Goal: Information Seeking & Learning: Learn about a topic

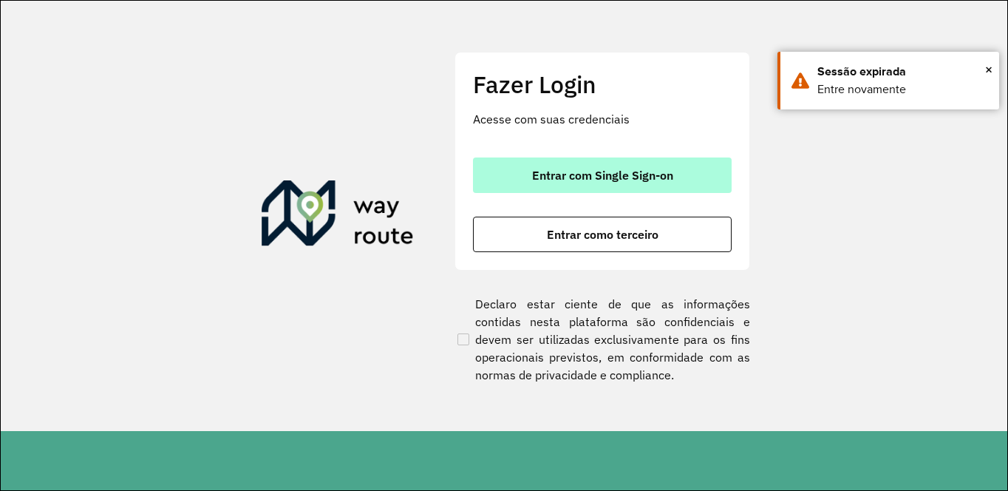
click at [568, 173] on span "Entrar com Single Sign-on" at bounding box center [602, 175] width 141 height 12
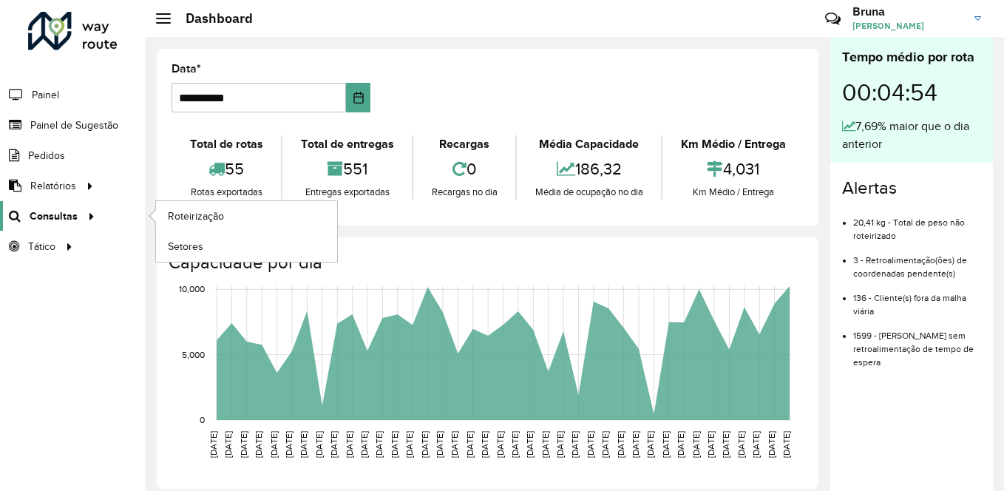
click at [54, 211] on span "Consultas" at bounding box center [54, 216] width 48 height 16
click at [229, 221] on link "Roteirização" at bounding box center [246, 216] width 181 height 30
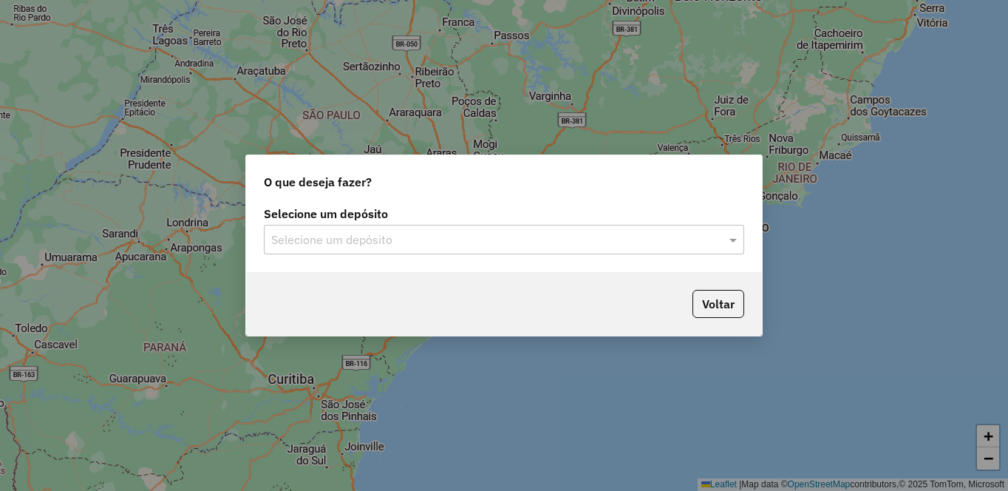
click at [379, 241] on input "text" at bounding box center [489, 240] width 436 height 18
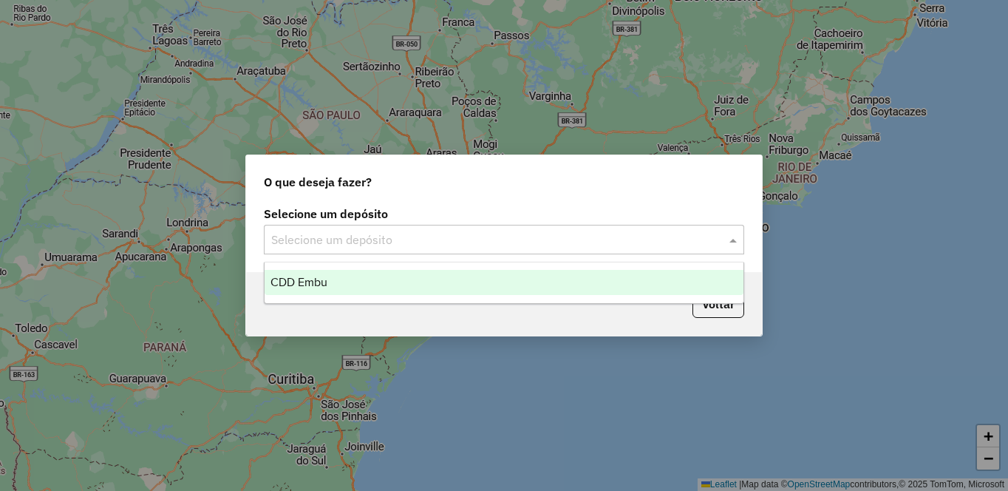
click at [351, 286] on div "CDD Embu" at bounding box center [504, 282] width 479 height 25
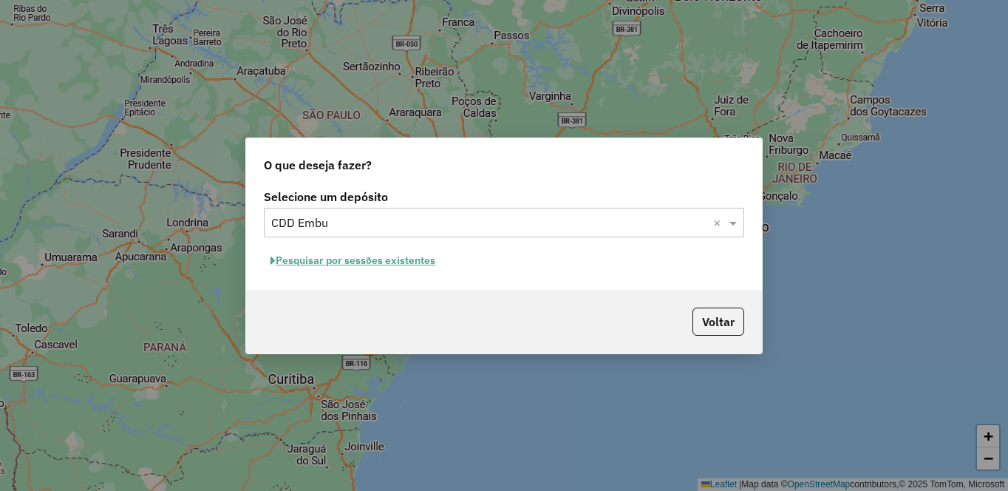
click at [390, 260] on button "Pesquisar por sessões existentes" at bounding box center [353, 260] width 178 height 23
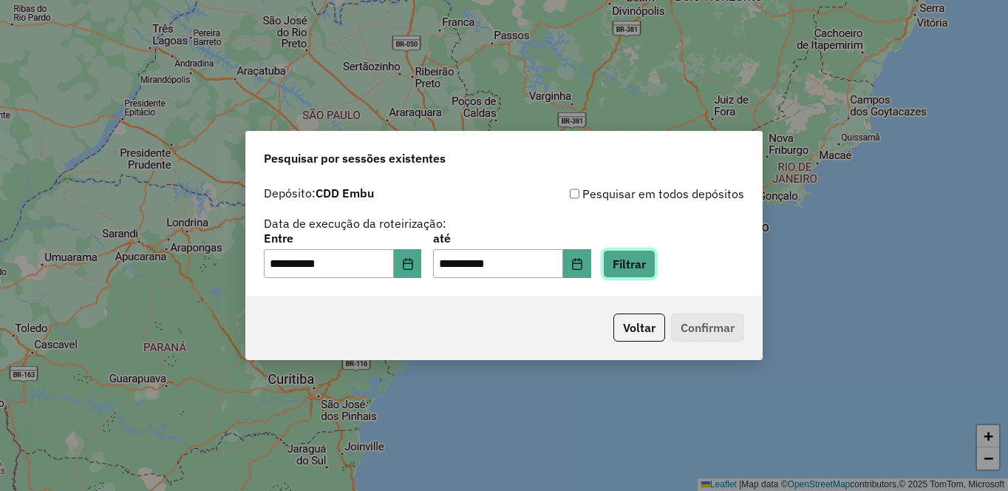
click at [655, 266] on button "Filtrar" at bounding box center [629, 264] width 52 height 28
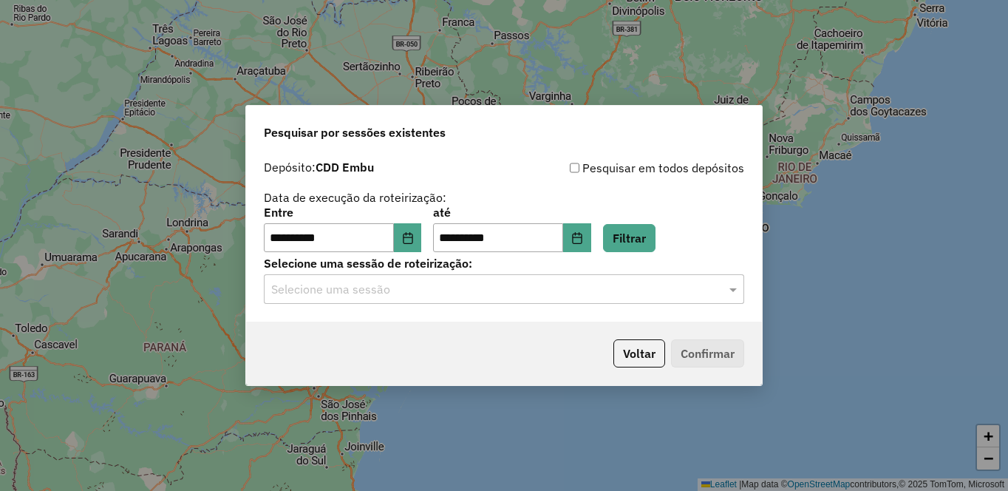
click at [312, 292] on input "text" at bounding box center [489, 290] width 436 height 18
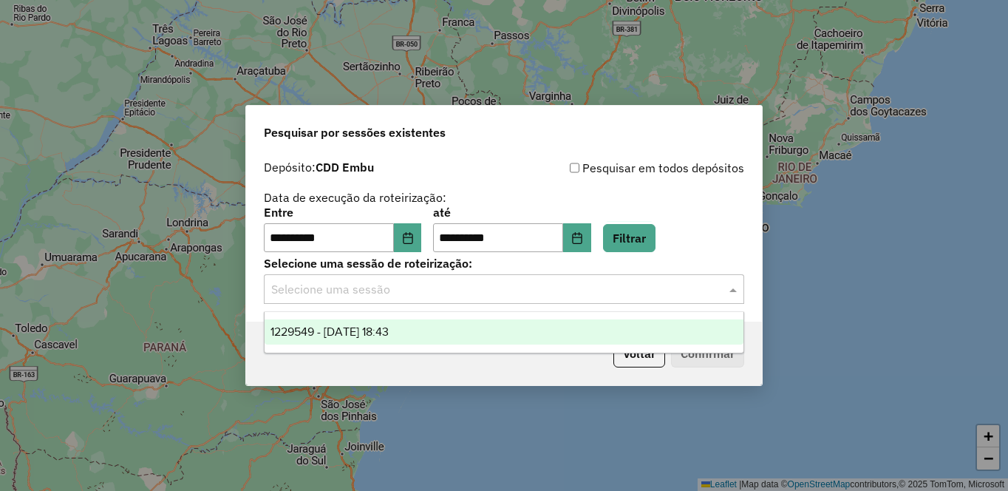
drag, startPoint x: 352, startPoint y: 331, endPoint x: 391, endPoint y: 333, distance: 39.2
click at [352, 332] on span "1229549 - 14/08/2025 18:43" at bounding box center [329, 331] width 118 height 13
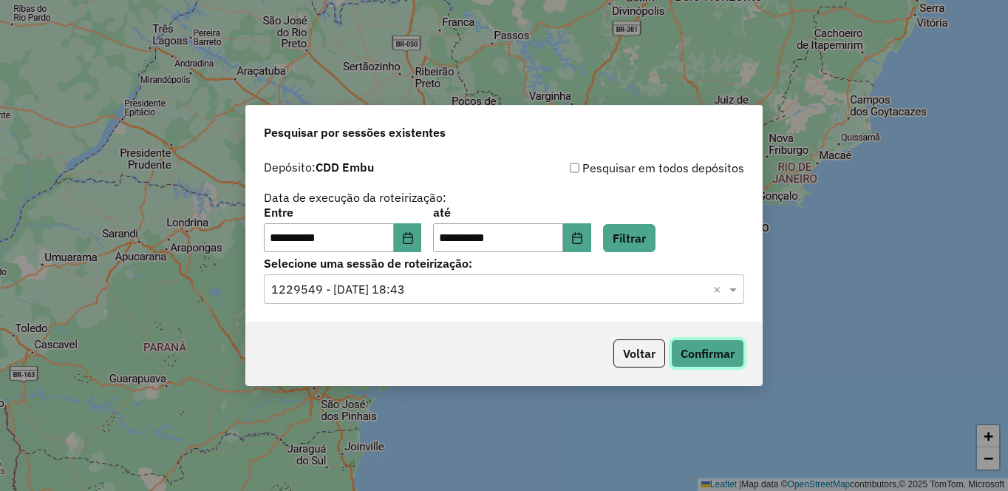
click at [726, 361] on button "Confirmar" at bounding box center [707, 353] width 73 height 28
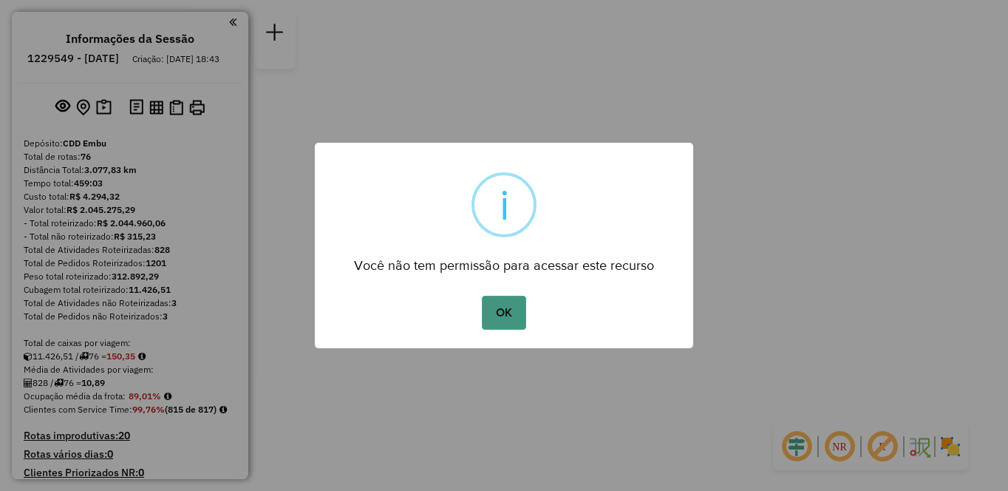
click at [514, 307] on button "OK" at bounding box center [504, 313] width 44 height 34
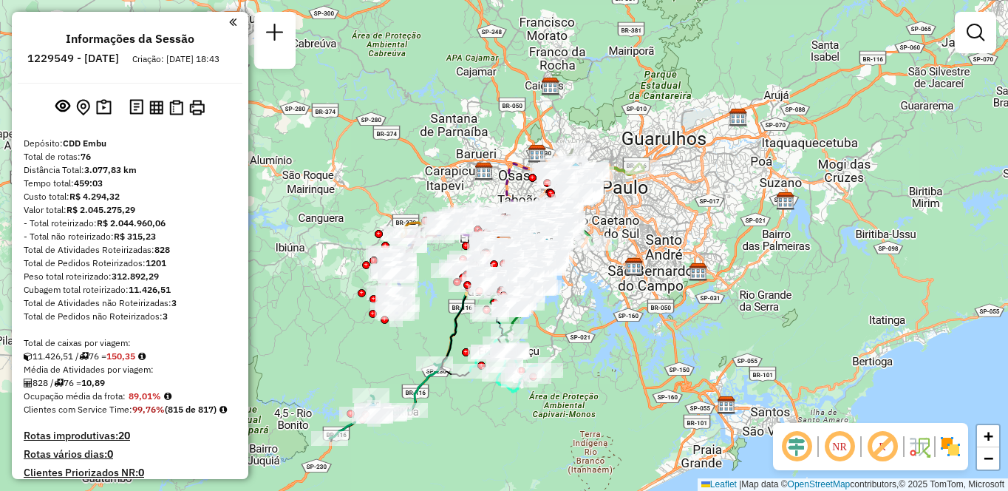
click at [842, 439] on em at bounding box center [839, 446] width 35 height 35
click at [901, 445] on img at bounding box center [903, 447] width 7 height 24
drag, startPoint x: 888, startPoint y: 442, endPoint x: 955, endPoint y: 441, distance: 67.3
click at [888, 442] on em at bounding box center [882, 446] width 35 height 35
click at [951, 451] on img at bounding box center [950, 447] width 24 height 24
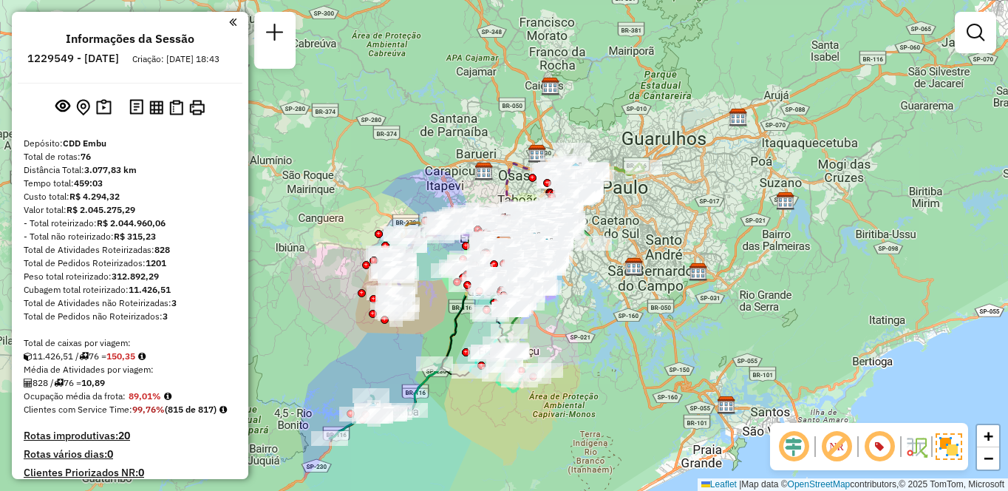
scroll to position [2784, 0]
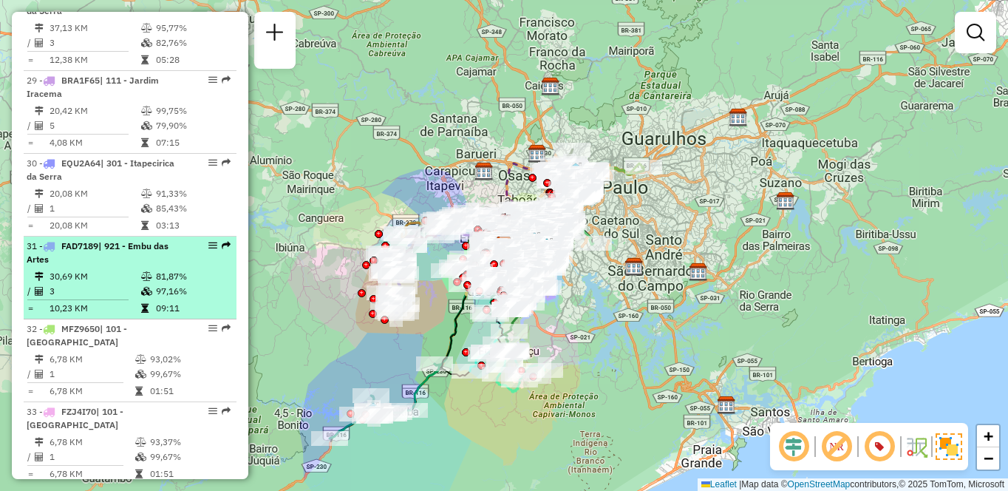
click at [94, 285] on td "3" at bounding box center [95, 291] width 92 height 15
select select "**********"
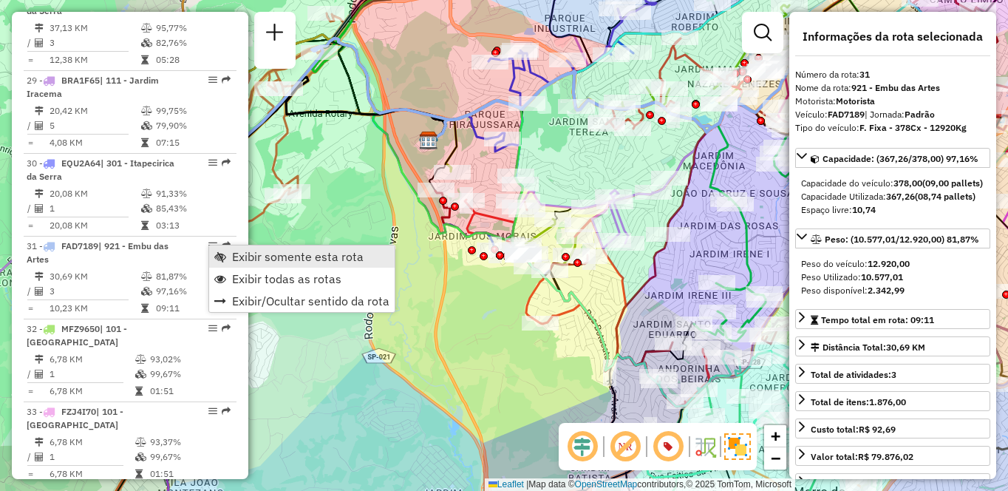
click at [236, 258] on span "Exibir somente esta rota" at bounding box center [298, 257] width 132 height 12
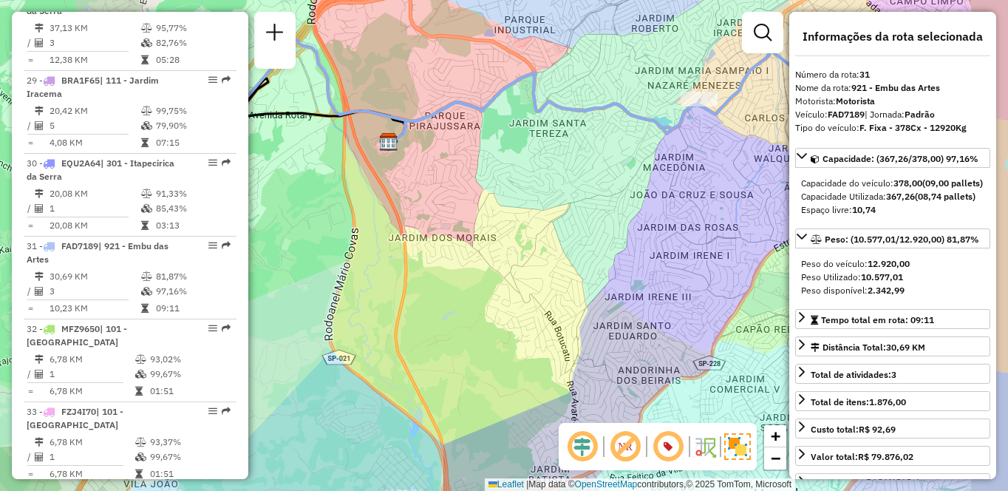
drag, startPoint x: 722, startPoint y: 245, endPoint x: 672, endPoint y: 262, distance: 52.8
click at [672, 262] on div "Janela de atendimento Grade de atendimento Capacidade Transportadoras Veículos …" at bounding box center [504, 245] width 1008 height 491
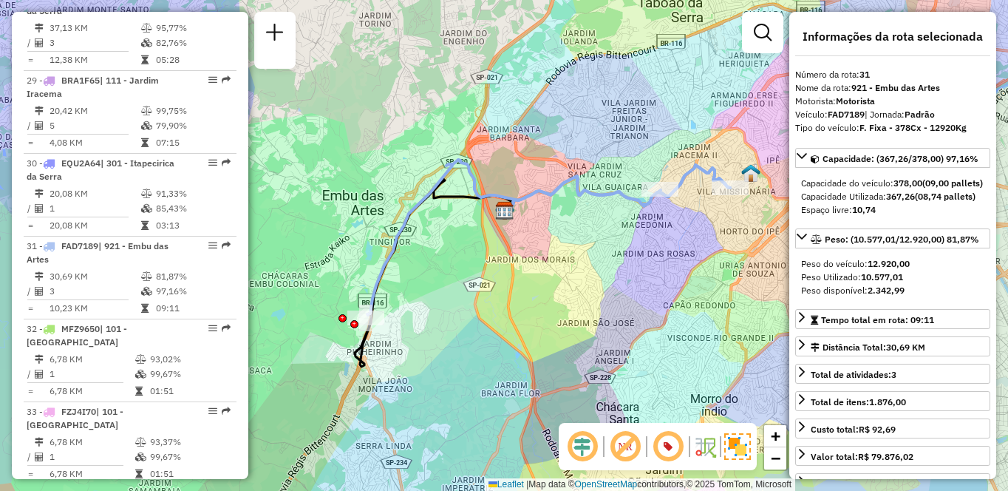
scroll to position [3695, 0]
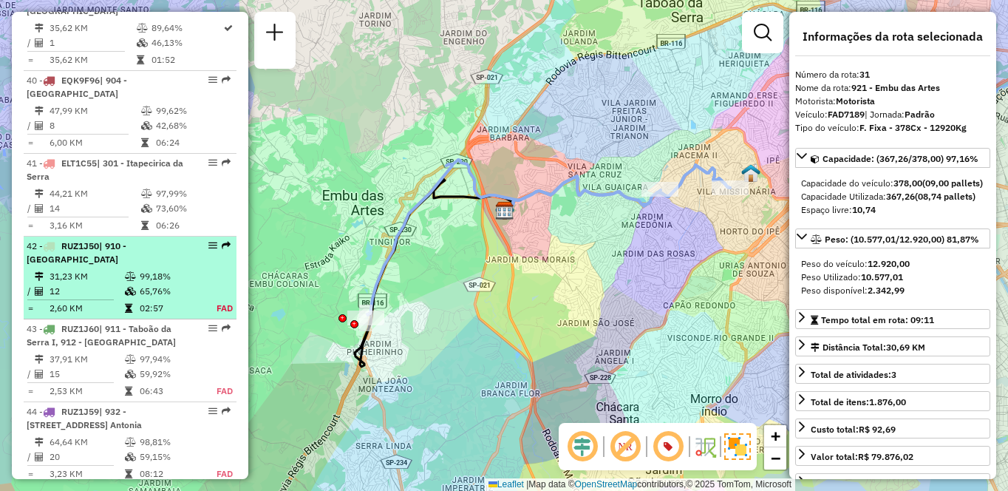
click at [139, 284] on td "65,76%" at bounding box center [169, 291] width 61 height 15
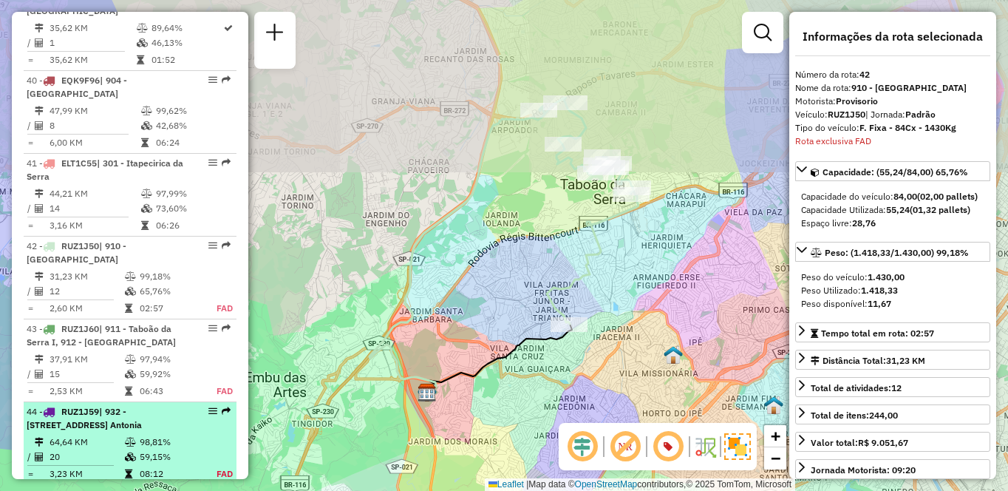
scroll to position [3919, 0]
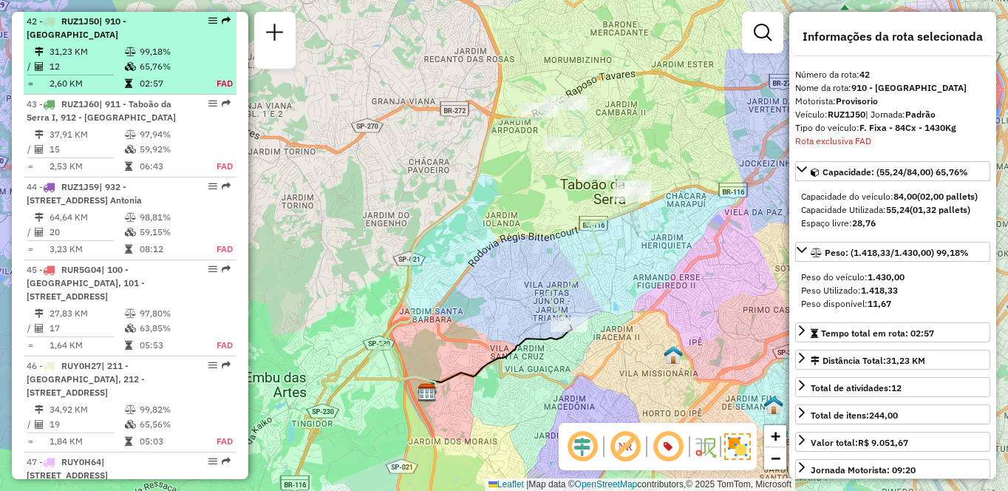
click at [147, 57] on td "99,18%" at bounding box center [169, 51] width 61 height 15
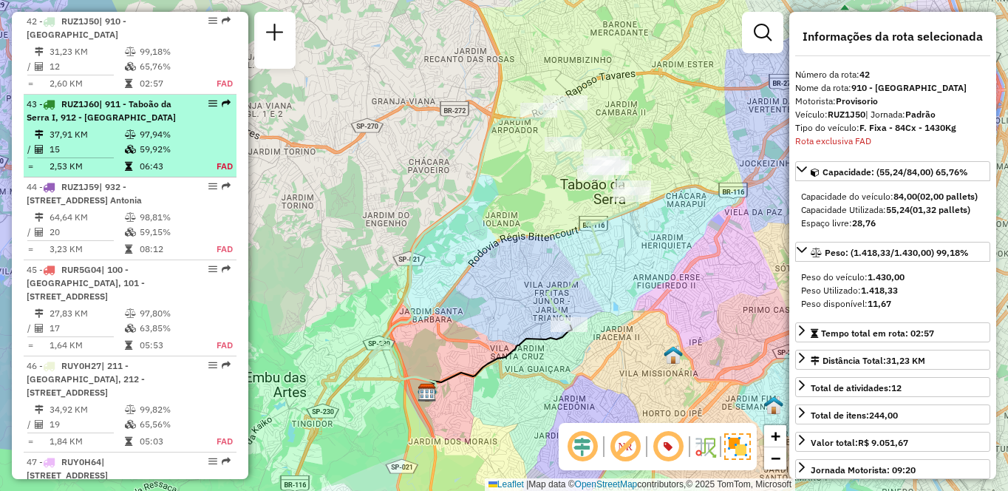
click at [67, 136] on td "37,91 KM" at bounding box center [86, 134] width 75 height 15
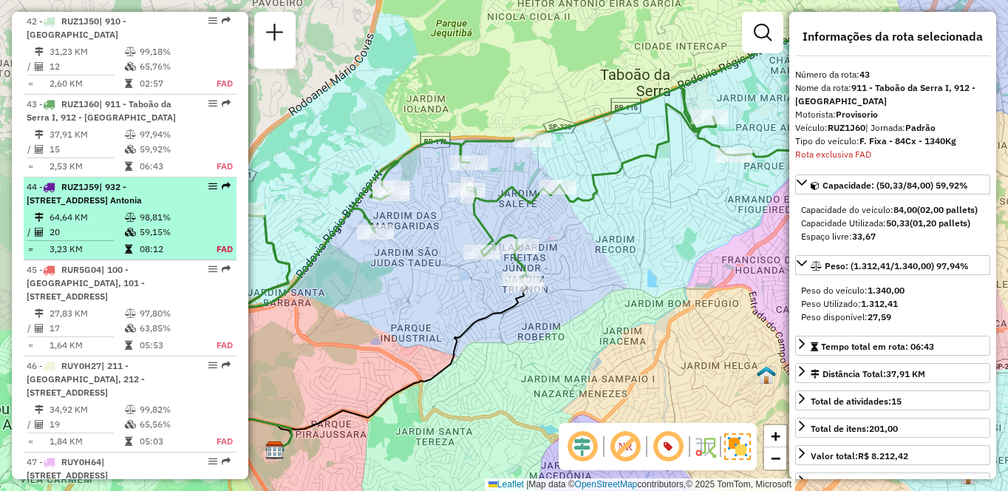
scroll to position [4002, 0]
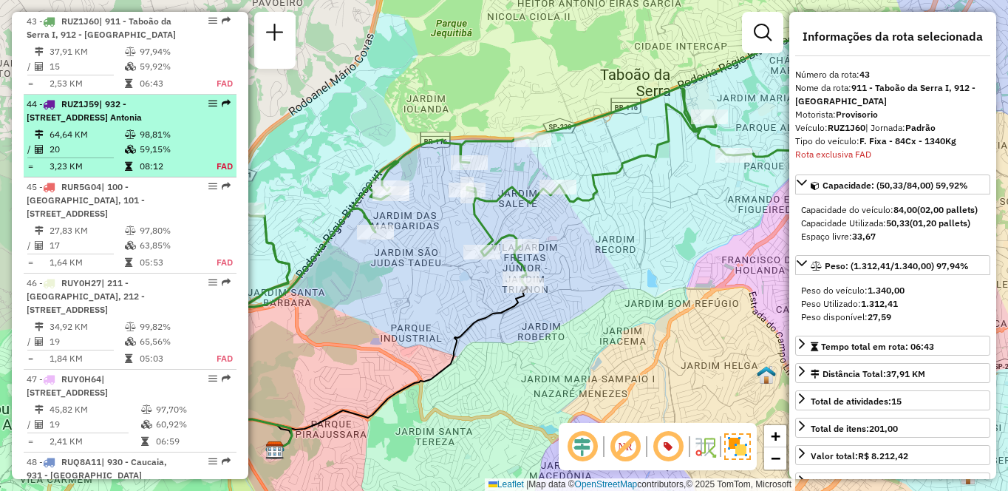
click at [103, 142] on td "64,64 KM" at bounding box center [86, 134] width 75 height 15
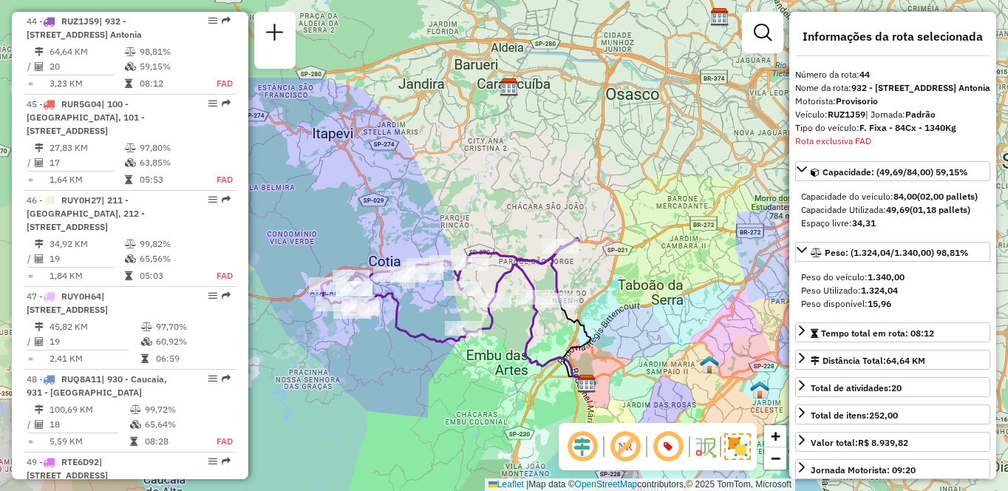
scroll to position [4642, 0]
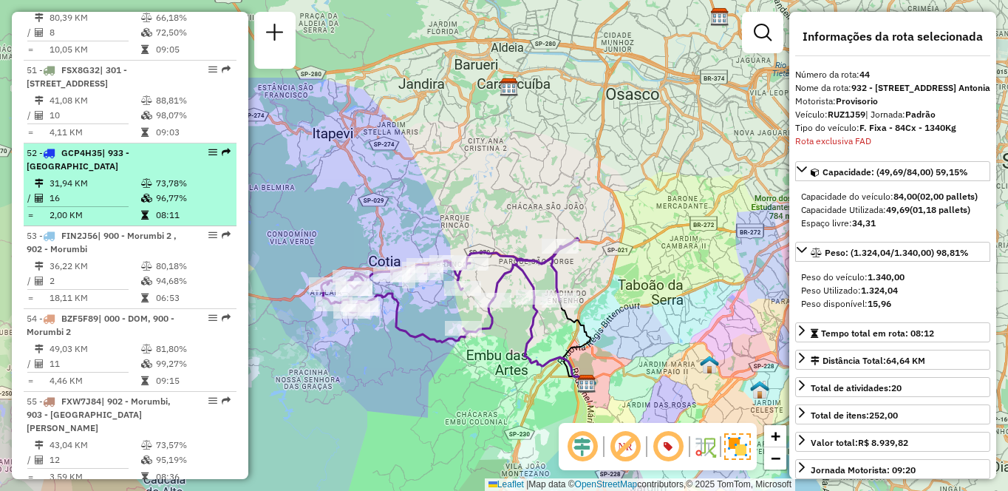
click at [101, 173] on div "52 - GCP4H35 | 933 - Vila Santo Antonia" at bounding box center [105, 159] width 157 height 27
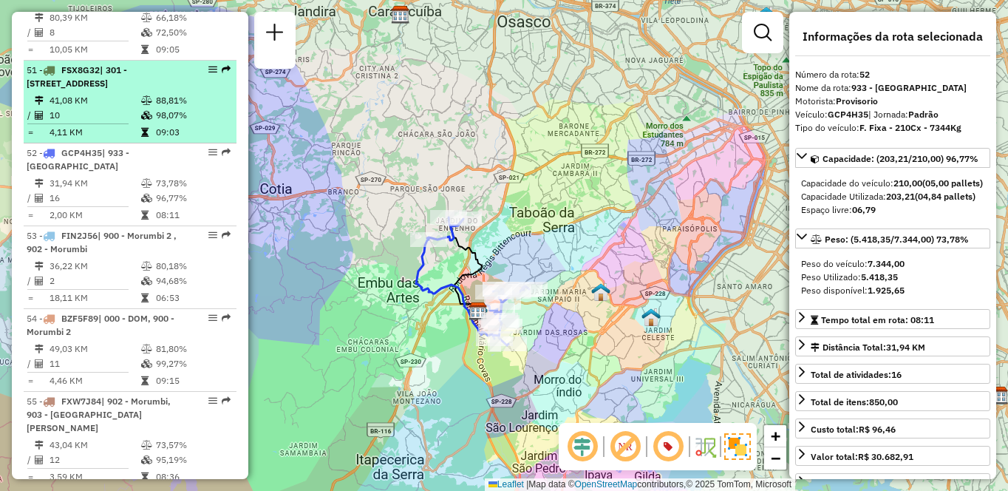
click at [127, 89] on span "| 301 - Itapecirica da Serra, 932 - Jardim Passárgada, 933 - Vila Santo Antonia" at bounding box center [77, 76] width 100 height 24
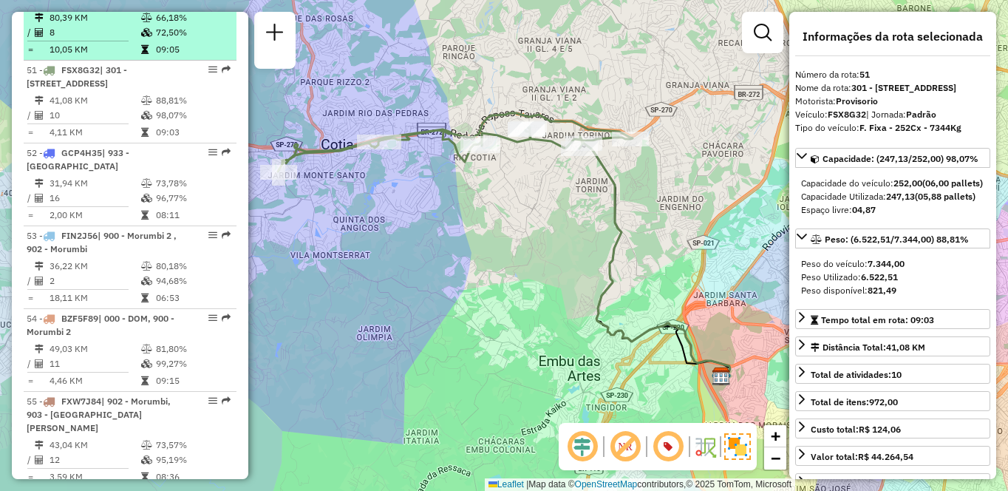
click at [77, 25] on td "80,39 KM" at bounding box center [95, 17] width 92 height 15
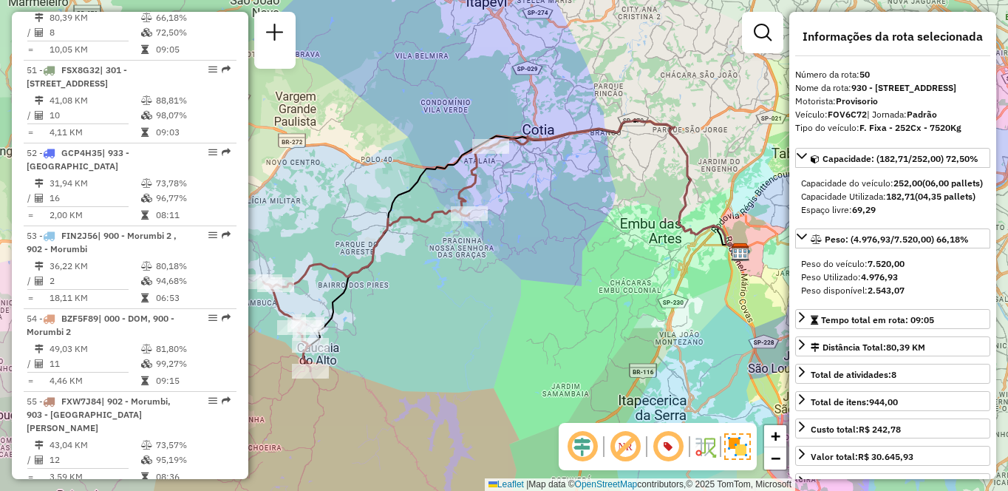
scroll to position [4890, 0]
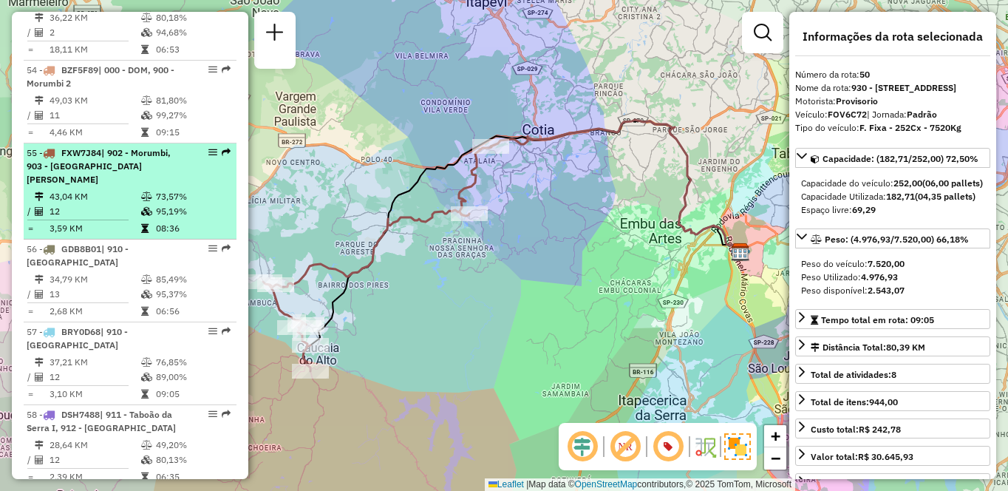
click at [105, 219] on td "12" at bounding box center [95, 211] width 92 height 15
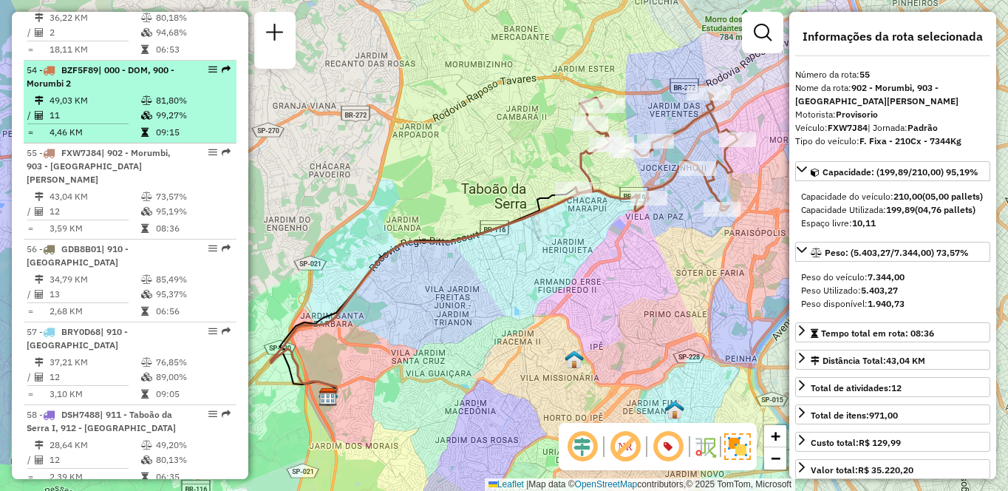
click at [109, 90] on div "54 - BZF5F89 | 000 - DOM, 900 - Morumbi 2" at bounding box center [105, 77] width 157 height 27
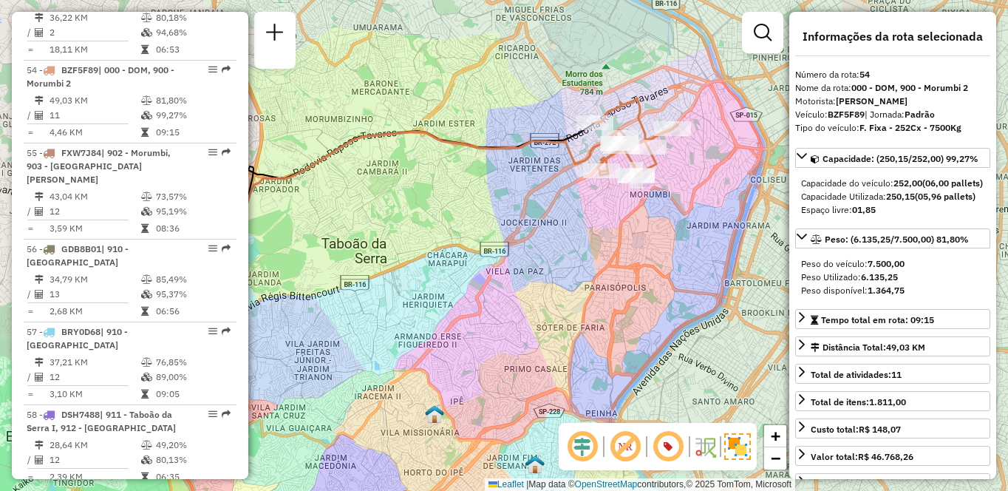
drag, startPoint x: 630, startPoint y: 284, endPoint x: 600, endPoint y: 293, distance: 31.8
click at [600, 293] on div "Janela de atendimento Grade de atendimento Capacidade Transportadoras Veículos …" at bounding box center [504, 245] width 1008 height 491
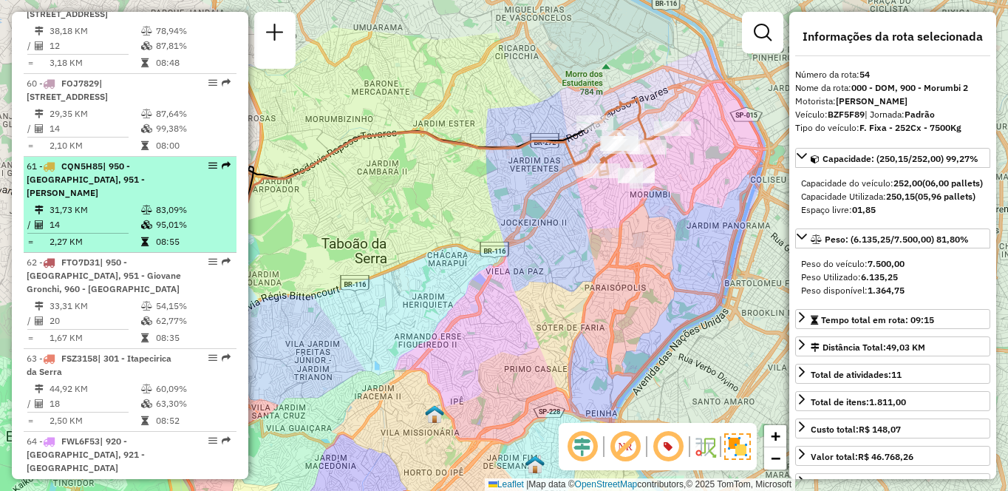
click at [136, 217] on td "31,73 KM" at bounding box center [95, 209] width 92 height 15
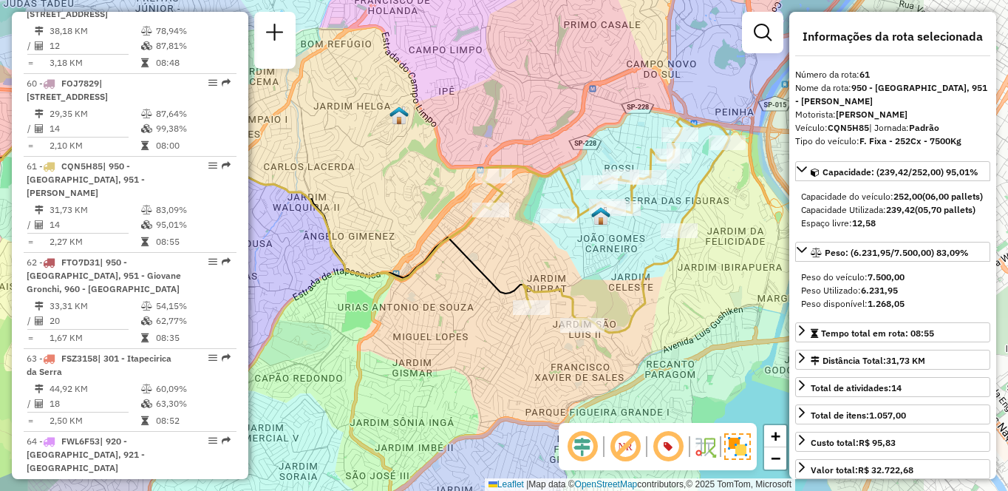
drag, startPoint x: 675, startPoint y: 300, endPoint x: 471, endPoint y: 280, distance: 204.9
click at [471, 280] on icon at bounding box center [219, 214] width 622 height 186
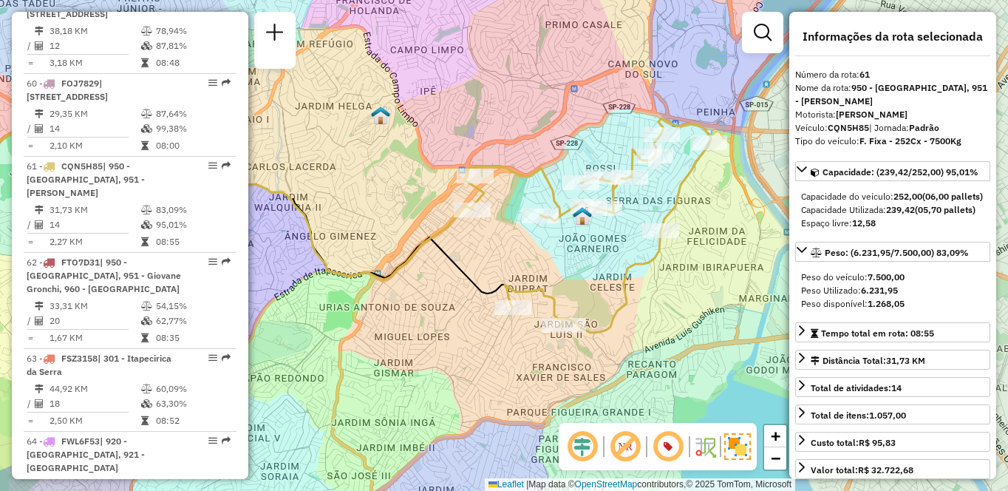
scroll to position [6407, 0]
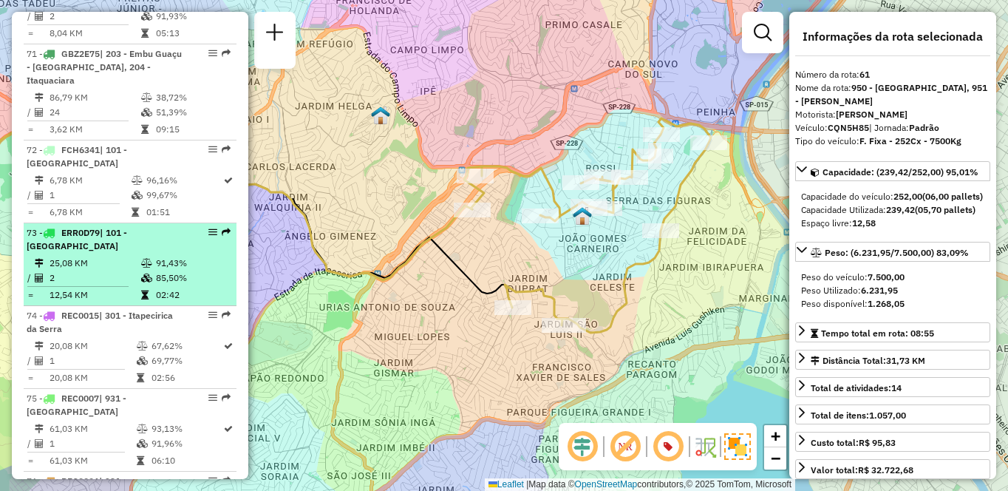
click at [155, 285] on td "85,50%" at bounding box center [192, 277] width 75 height 15
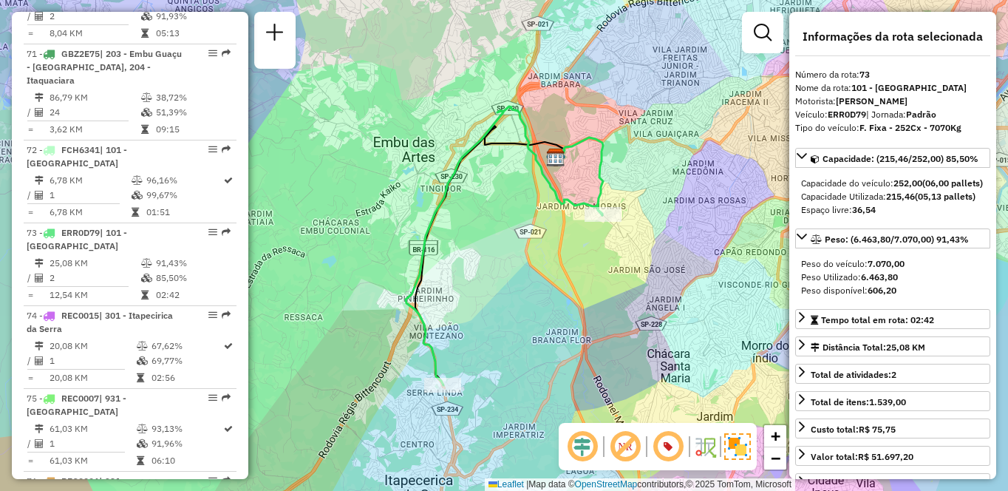
scroll to position [547, 0]
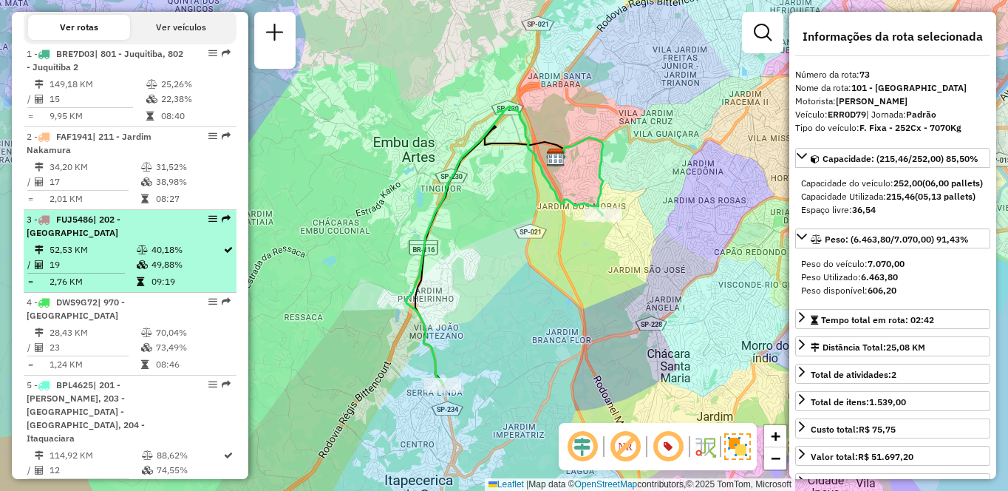
click at [89, 257] on td "52,53 KM" at bounding box center [92, 249] width 87 height 15
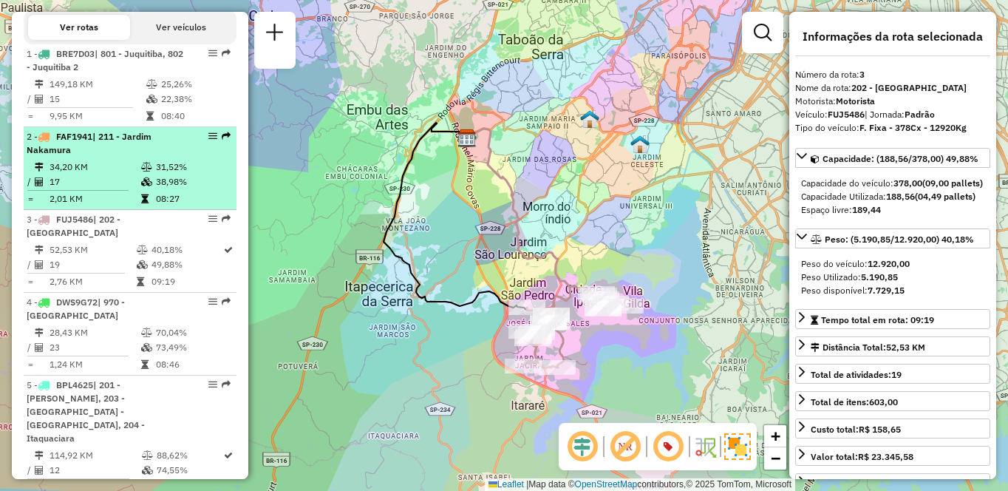
click at [89, 174] on td "34,20 KM" at bounding box center [95, 167] width 92 height 15
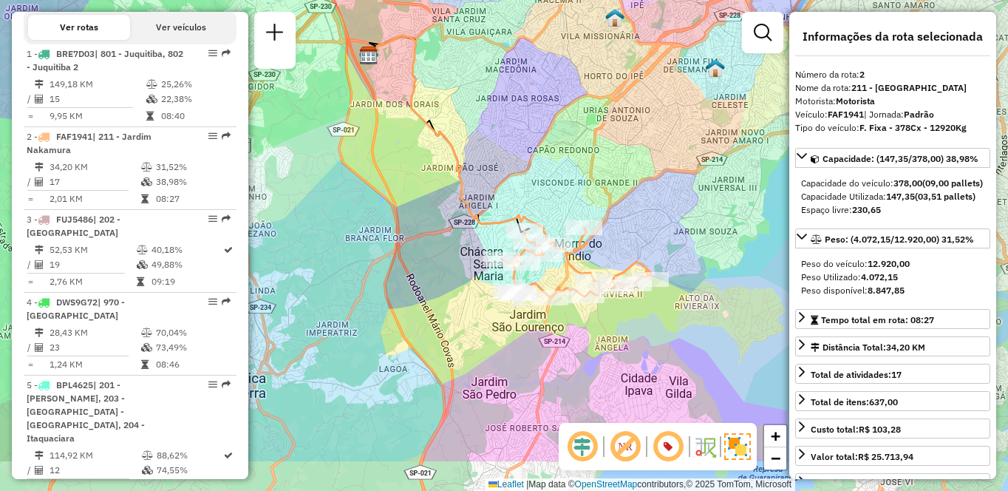
drag, startPoint x: 659, startPoint y: 340, endPoint x: 664, endPoint y: 250, distance: 90.3
click at [664, 250] on div "Janela de atendimento Grade de atendimento Capacidade Transportadoras Veículos …" at bounding box center [504, 245] width 1008 height 491
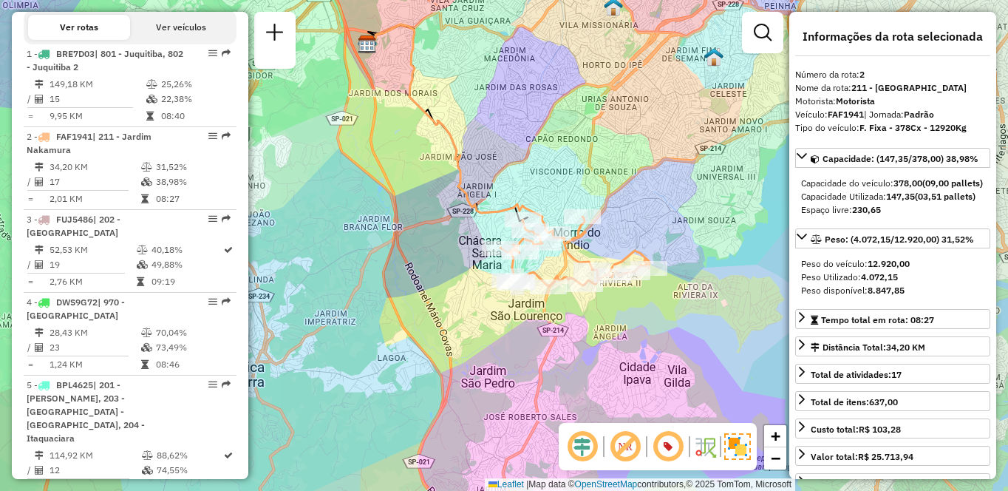
scroll to position [5731, 0]
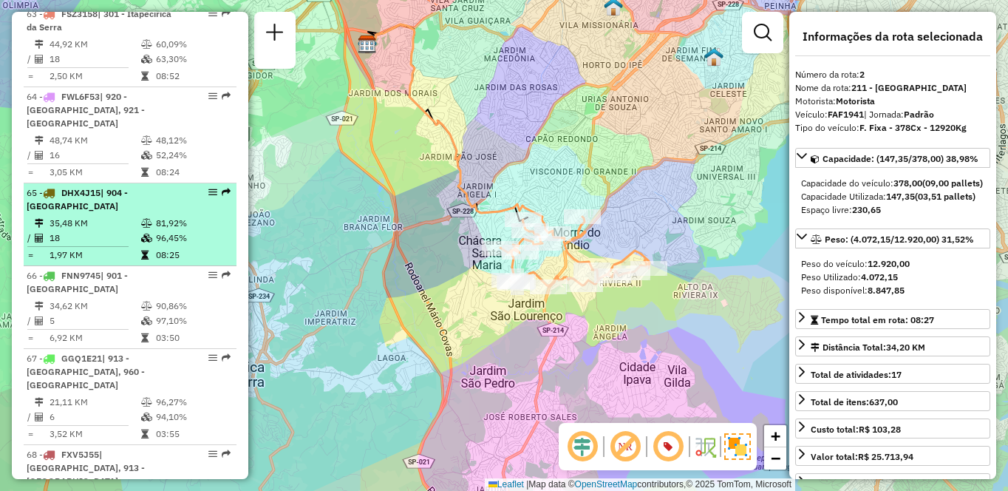
click at [65, 245] on td "18" at bounding box center [95, 238] width 92 height 15
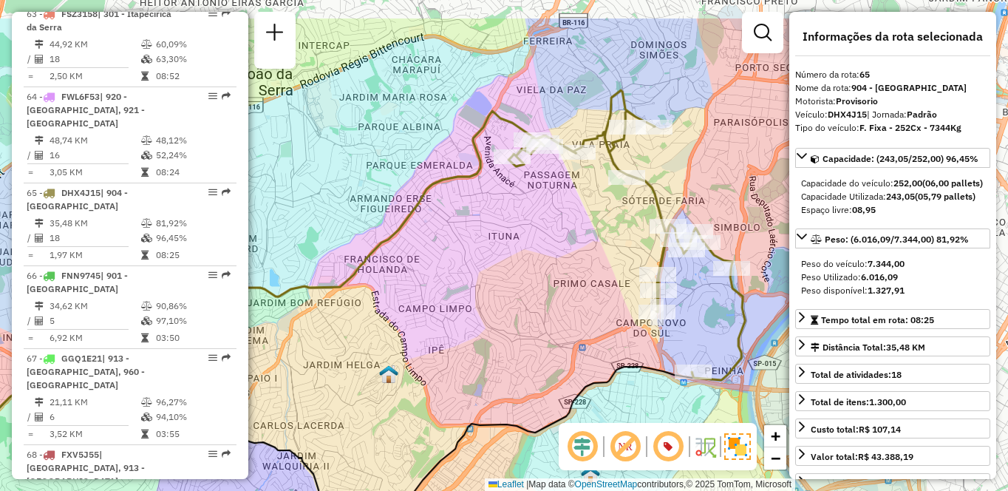
drag, startPoint x: 684, startPoint y: 217, endPoint x: 501, endPoint y: 285, distance: 195.2
click at [501, 285] on div "Janela de atendimento Grade de atendimento Capacidade Transportadoras Veículos …" at bounding box center [504, 245] width 1008 height 491
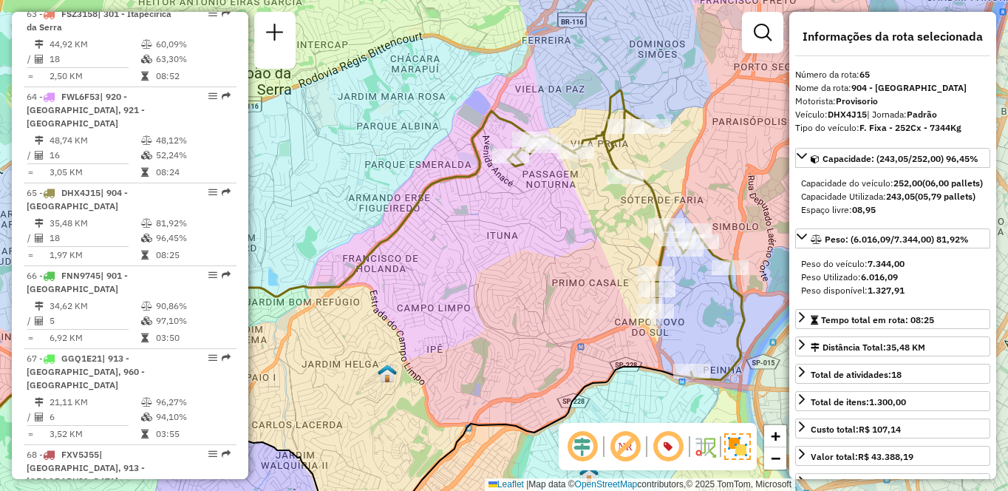
scroll to position [6241, 0]
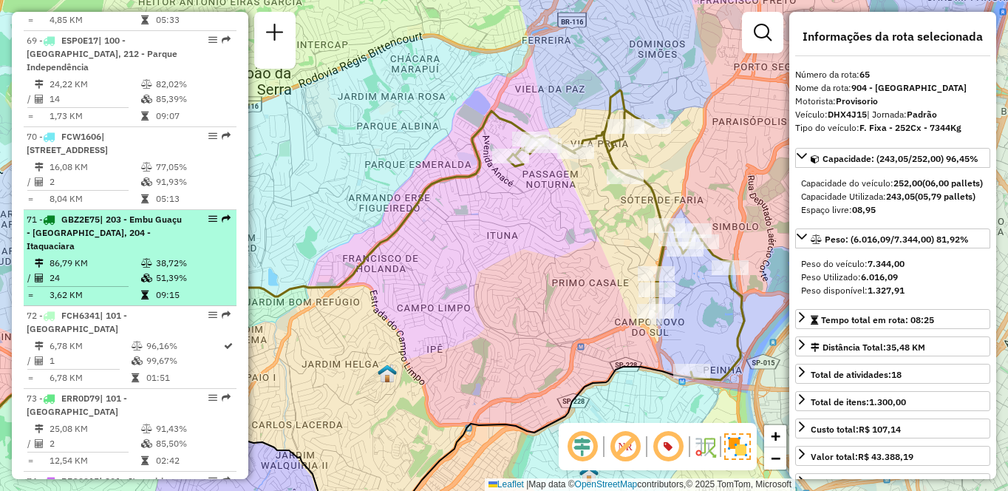
click at [106, 267] on li "71 - GBZ2E75 | 203 - Embu Guaçu - Itararé, 204 - Itaquaciara 86,79 KM 38,72% / …" at bounding box center [130, 258] width 213 height 96
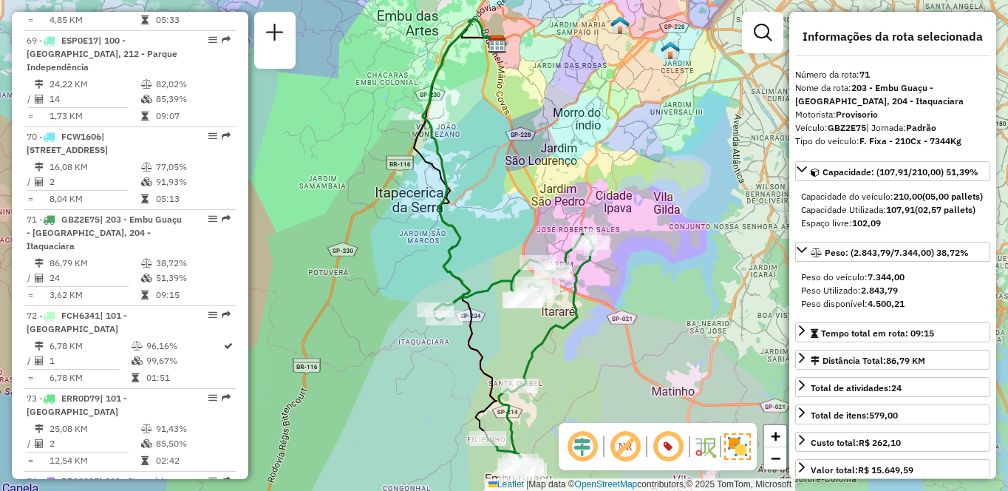
scroll to position [5470, 0]
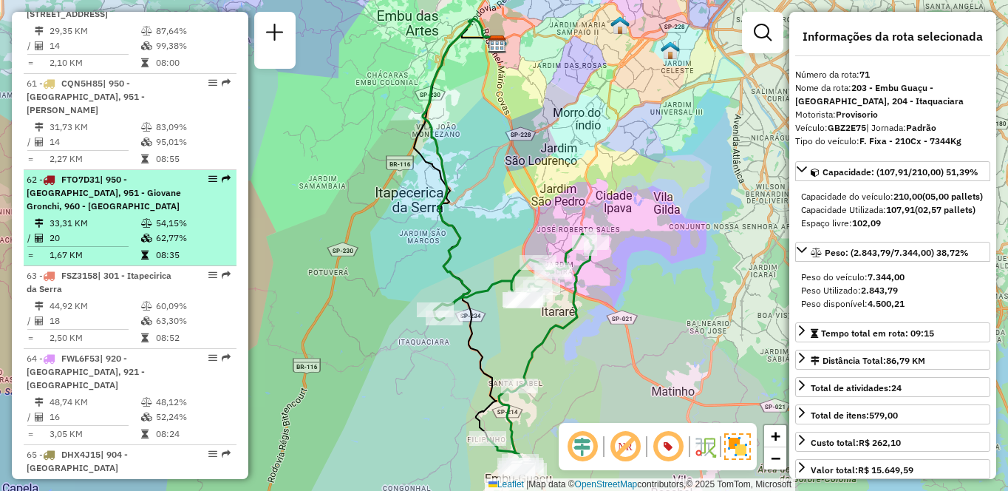
click at [103, 231] on td "33,31 KM" at bounding box center [95, 223] width 92 height 15
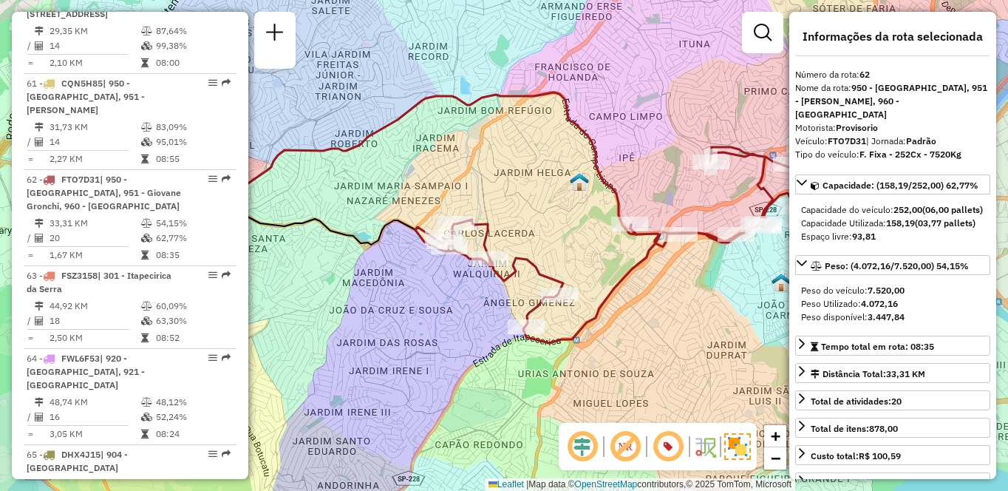
drag, startPoint x: 527, startPoint y: 384, endPoint x: 483, endPoint y: 353, distance: 53.7
click at [483, 353] on div "Janela de atendimento Grade de atendimento Capacidade Transportadoras Veículos …" at bounding box center [504, 245] width 1008 height 491
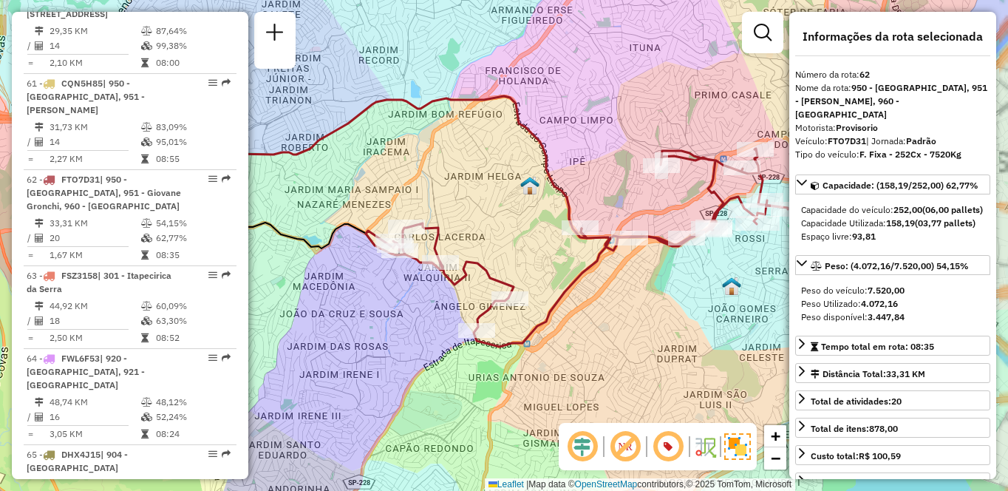
drag, startPoint x: 580, startPoint y: 344, endPoint x: 564, endPoint y: 347, distance: 16.5
click at [564, 347] on div "Janela de atendimento Grade de atendimento Capacidade Transportadoras Veículos …" at bounding box center [504, 245] width 1008 height 491
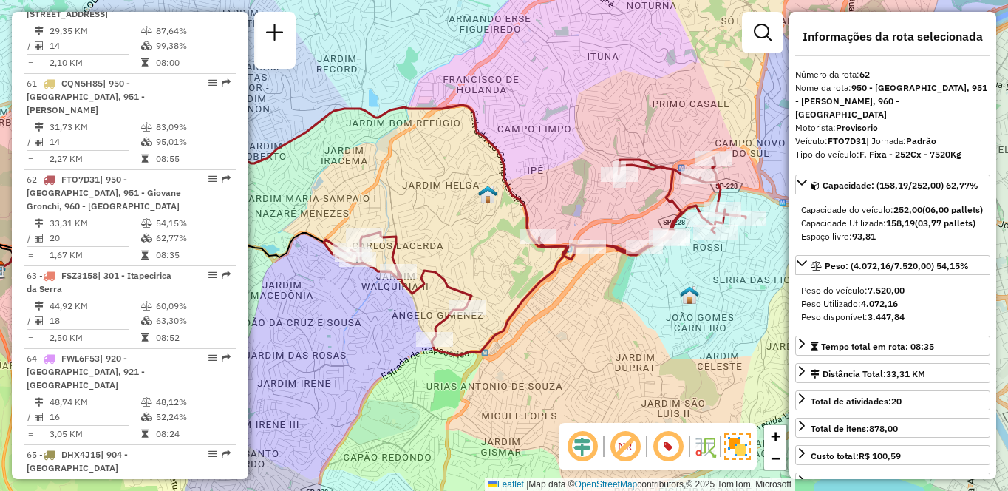
drag, startPoint x: 678, startPoint y: 304, endPoint x: 643, endPoint y: 310, distance: 36.0
click at [643, 310] on div "Janela de atendimento Grade de atendimento Capacidade Transportadoras Veículos …" at bounding box center [504, 245] width 1008 height 491
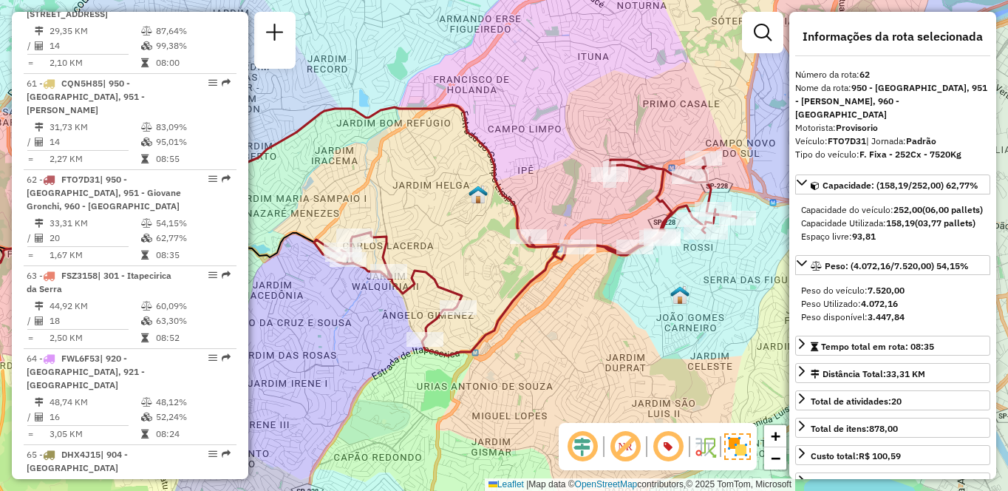
scroll to position [6324, 0]
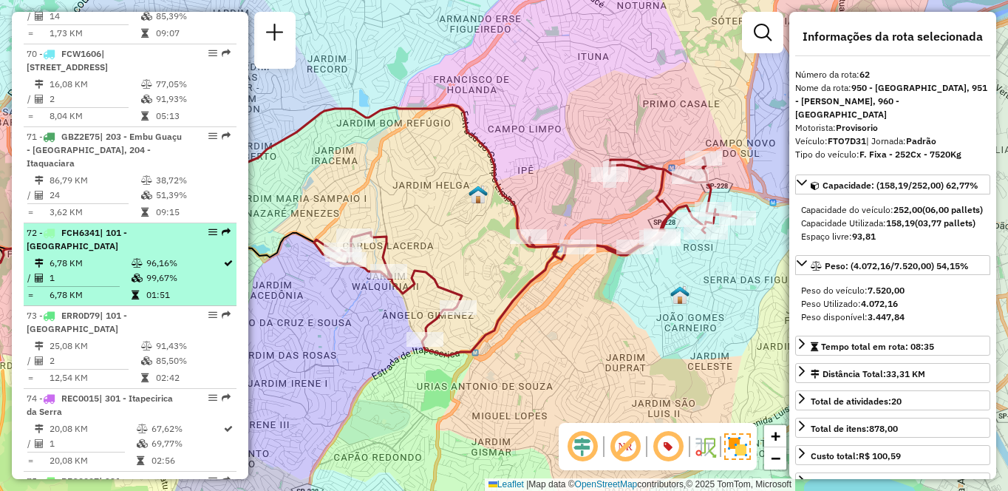
click at [86, 253] on div "72 - FCH6341 | 101 - Jardim Taima" at bounding box center [105, 239] width 157 height 27
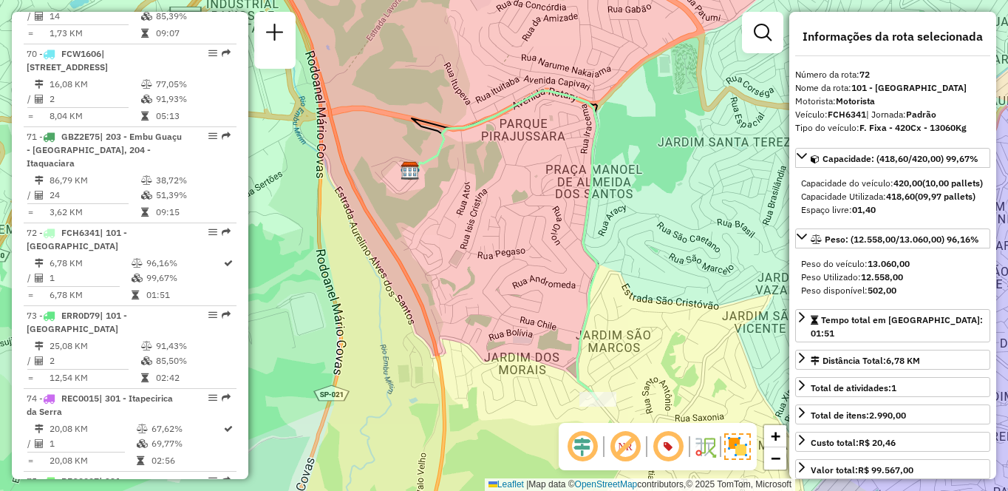
scroll to position [630, 0]
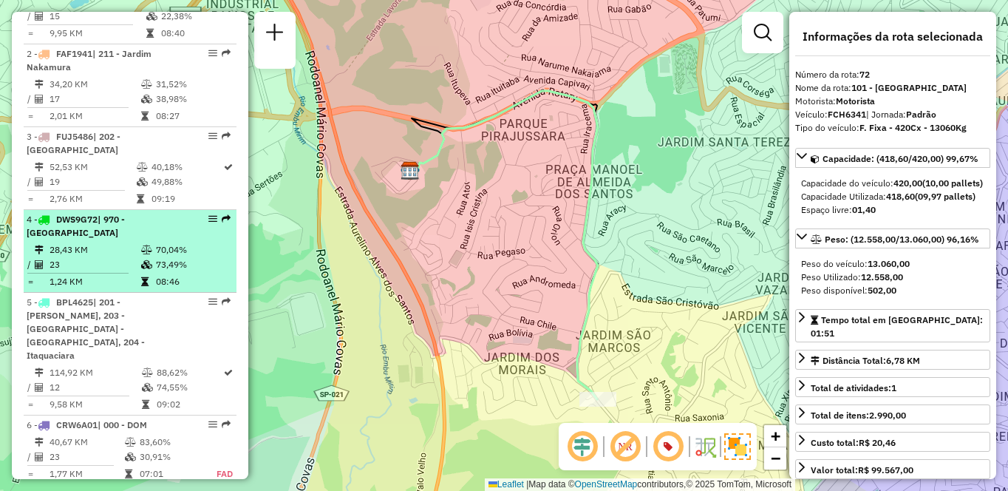
drag, startPoint x: 57, startPoint y: 283, endPoint x: 43, endPoint y: 255, distance: 31.4
click at [55, 282] on table "28,43 KM 70,04% / 23 73,49% = 1,24 KM 08:46" at bounding box center [130, 265] width 207 height 47
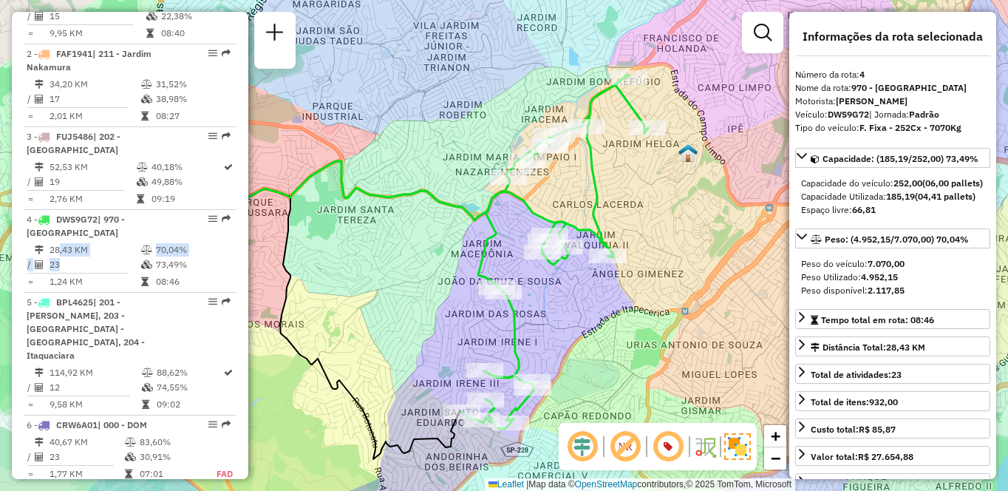
drag, startPoint x: 718, startPoint y: 222, endPoint x: 620, endPoint y: 245, distance: 100.2
click at [620, 245] on div "Janela de atendimento Grade de atendimento Capacidade Transportadoras Veículos …" at bounding box center [504, 245] width 1008 height 491
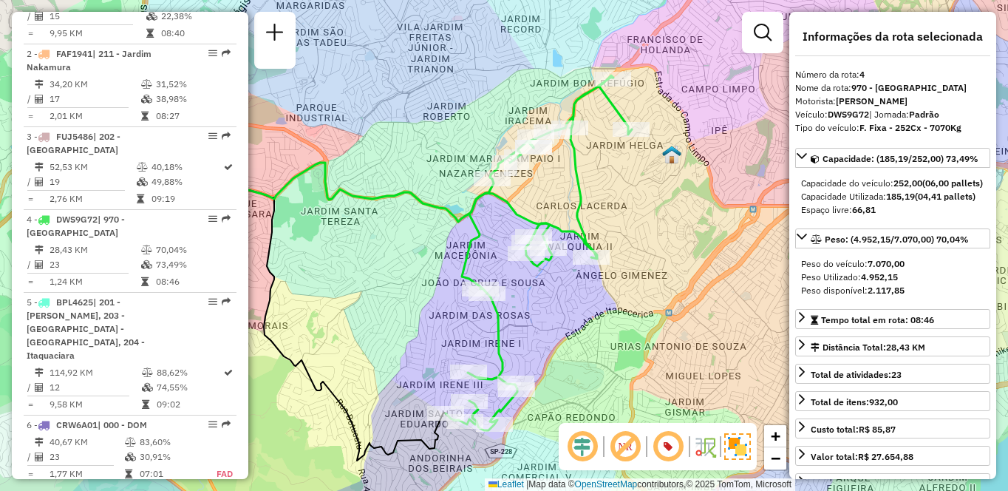
scroll to position [2702, 0]
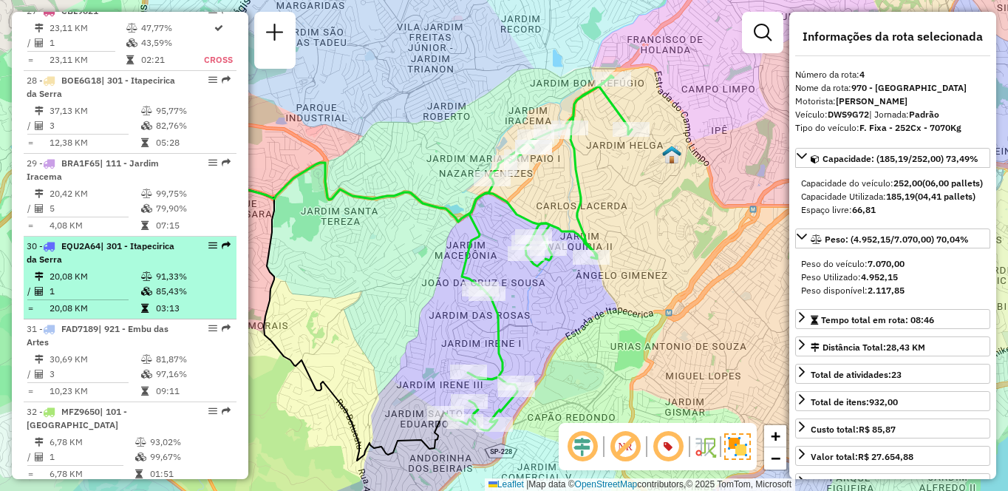
click at [140, 273] on td at bounding box center [147, 276] width 15 height 15
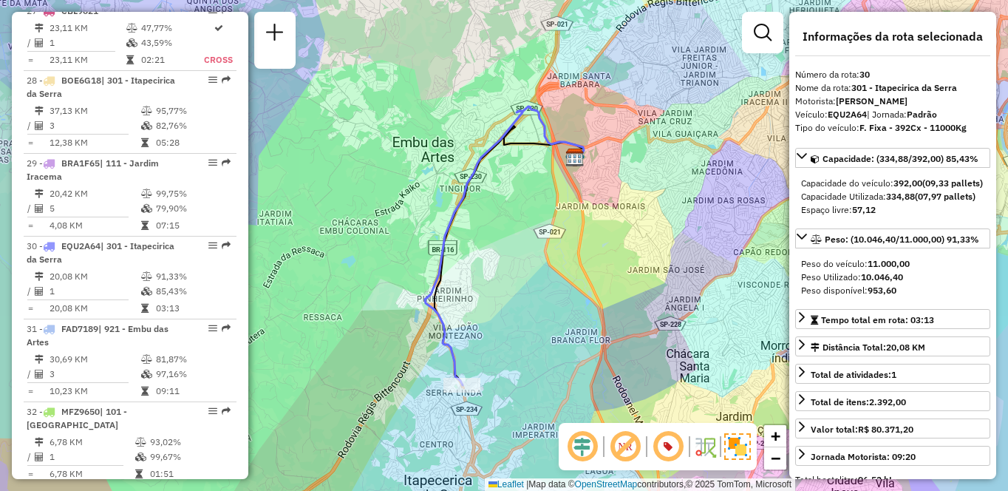
scroll to position [630, 0]
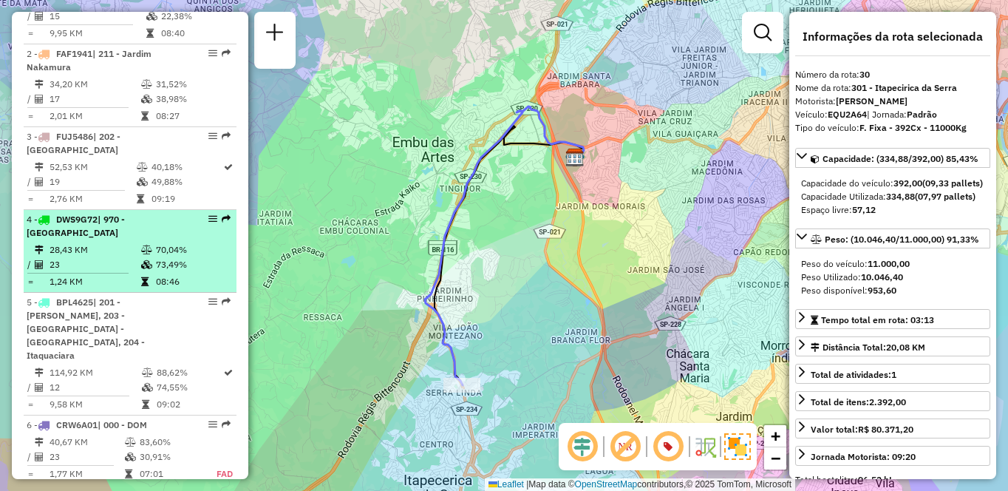
click at [148, 239] on div "4 - DWS9G72 | 970 - Jardim Alvorada" at bounding box center [105, 226] width 157 height 27
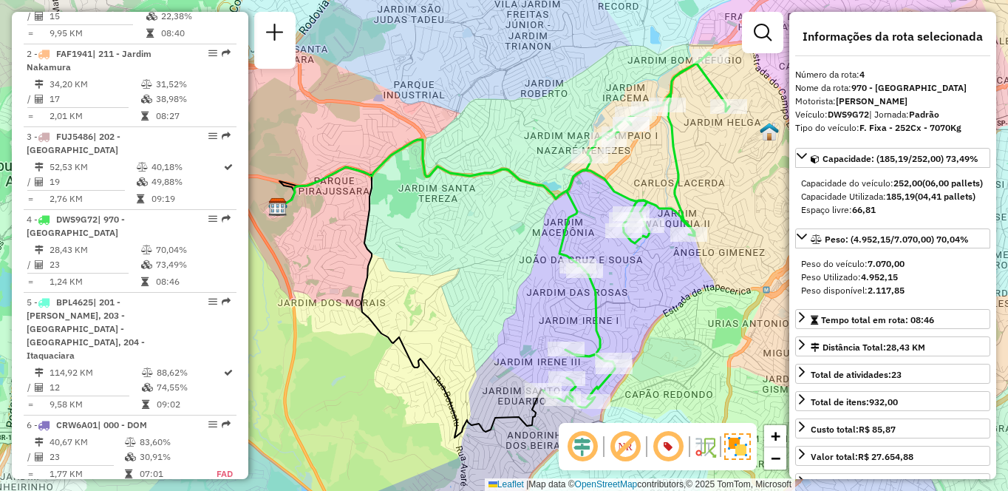
scroll to position [4066, 0]
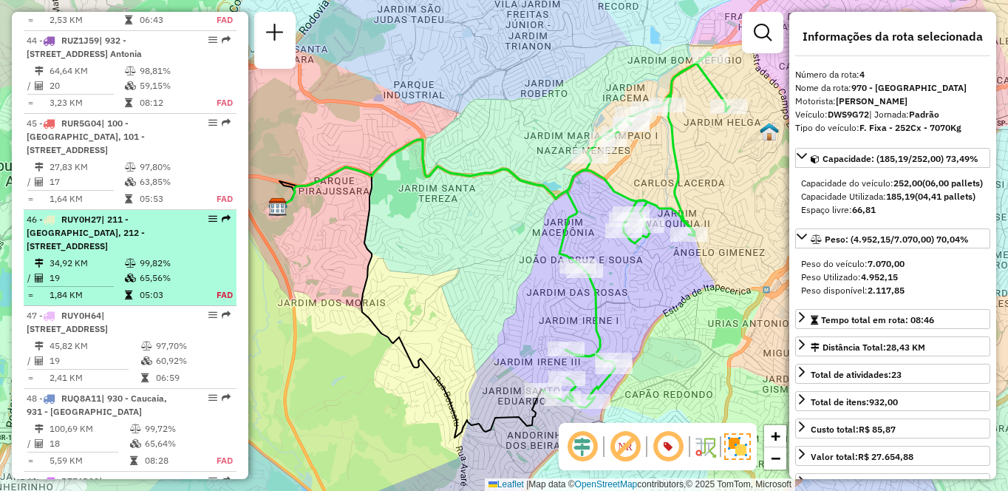
click at [93, 293] on li "46 - RUY0H27 | 211 - Jardim Nakamura, 212 - Parque Independência, 213 - Capão R…" at bounding box center [130, 258] width 213 height 96
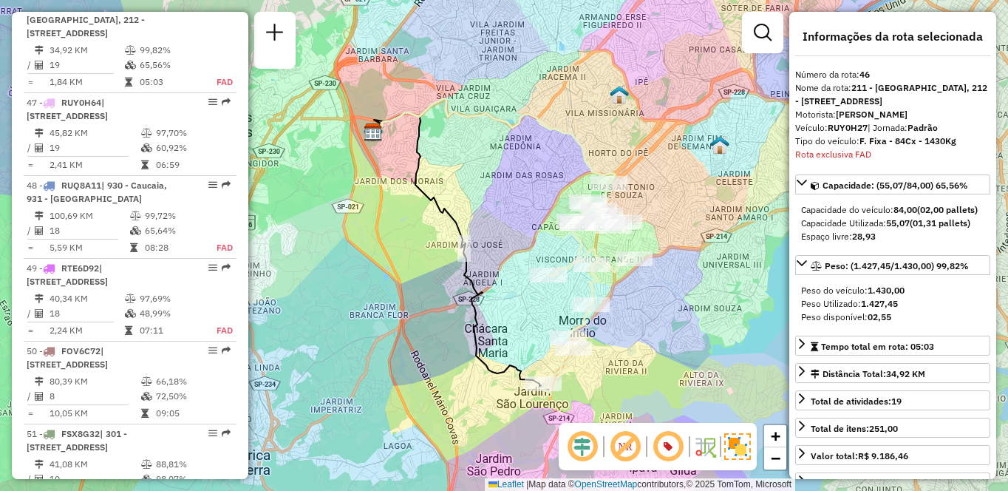
scroll to position [4290, 0]
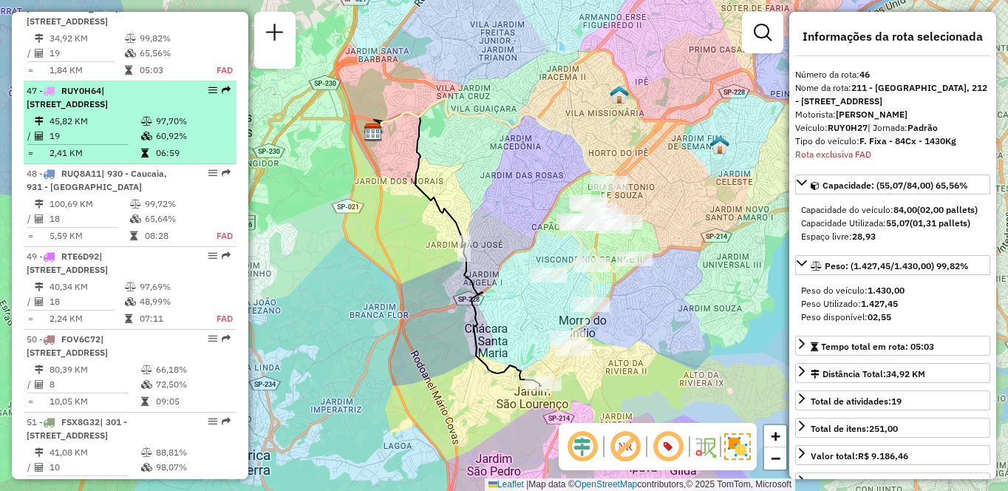
click at [103, 129] on td "45,82 KM" at bounding box center [95, 121] width 92 height 15
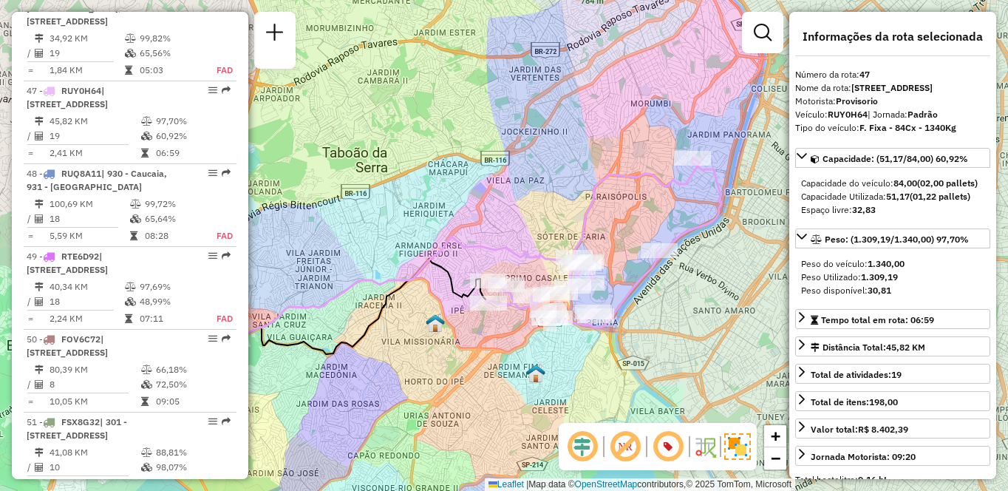
drag, startPoint x: 691, startPoint y: 296, endPoint x: 636, endPoint y: 313, distance: 57.0
click at [636, 313] on div "Janela de atendimento Grade de atendimento Capacidade Transportadoras Veículos …" at bounding box center [504, 245] width 1008 height 491
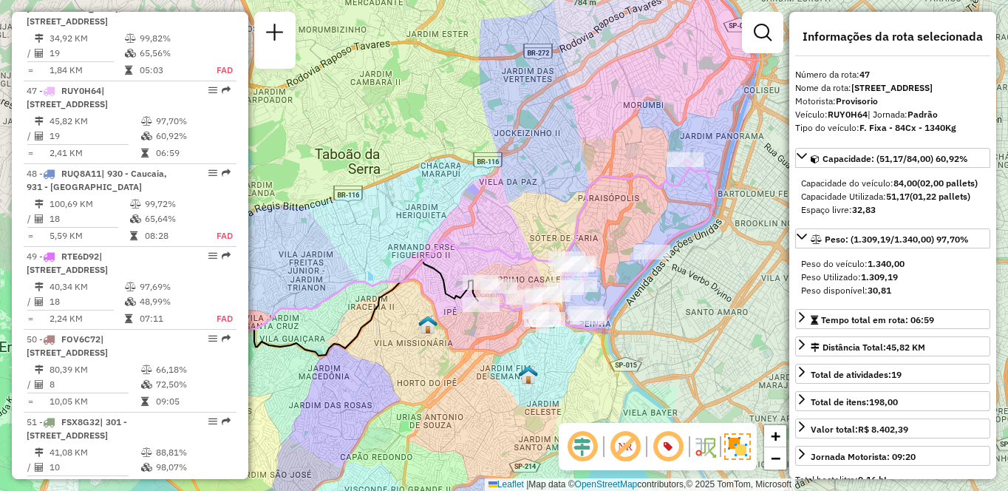
drag, startPoint x: 670, startPoint y: 359, endPoint x: 626, endPoint y: 352, distance: 44.2
click at [626, 352] on div "Janela de atendimento Grade de atendimento Capacidade Transportadoras Veículos …" at bounding box center [504, 245] width 1008 height 491
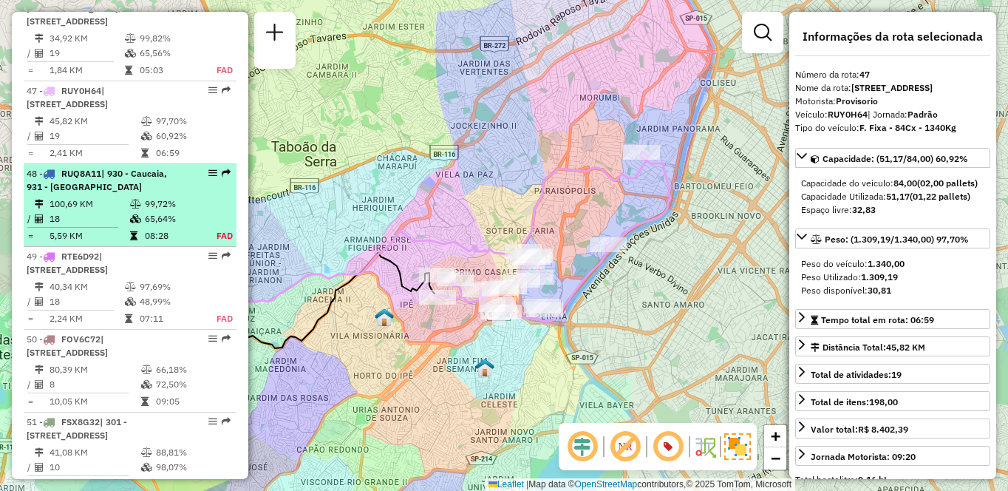
click at [100, 226] on td "18" at bounding box center [89, 218] width 81 height 15
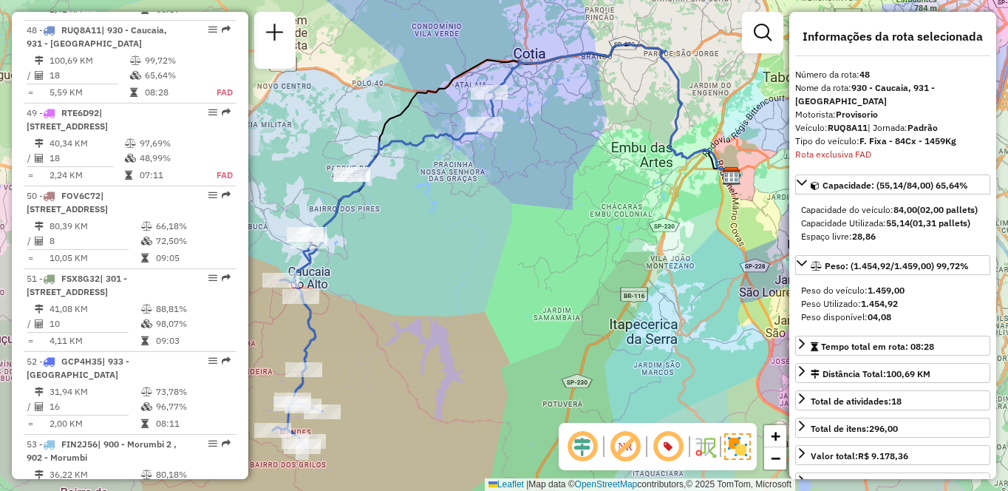
scroll to position [4496, 0]
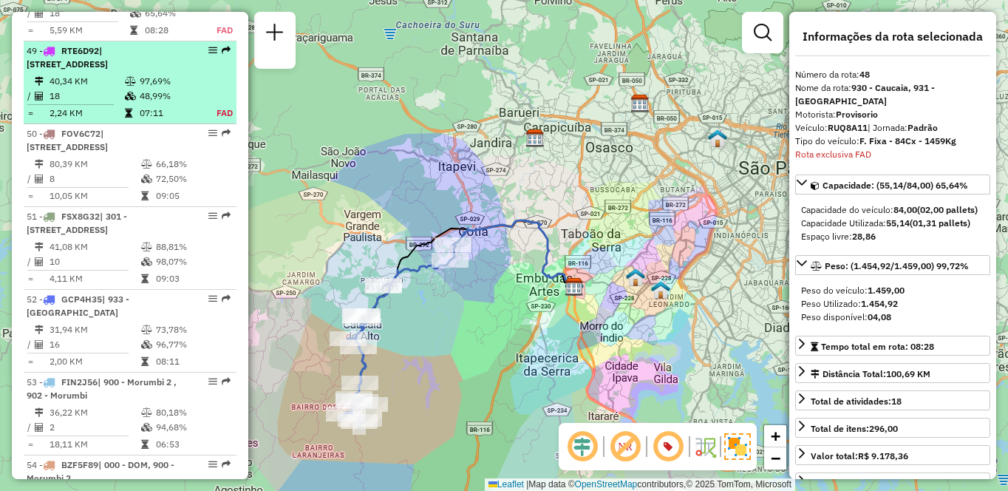
click at [129, 71] on div "49 - RTE6D92 | 941 - Jardim São Luiz, 942 - Jardim Copacabana, 950 - Jardim Ger…" at bounding box center [105, 57] width 157 height 27
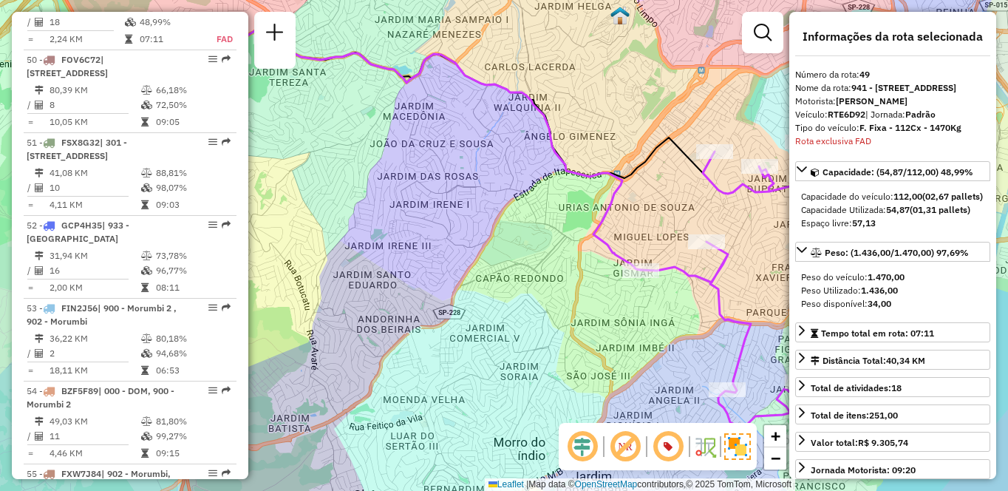
scroll to position [4579, 0]
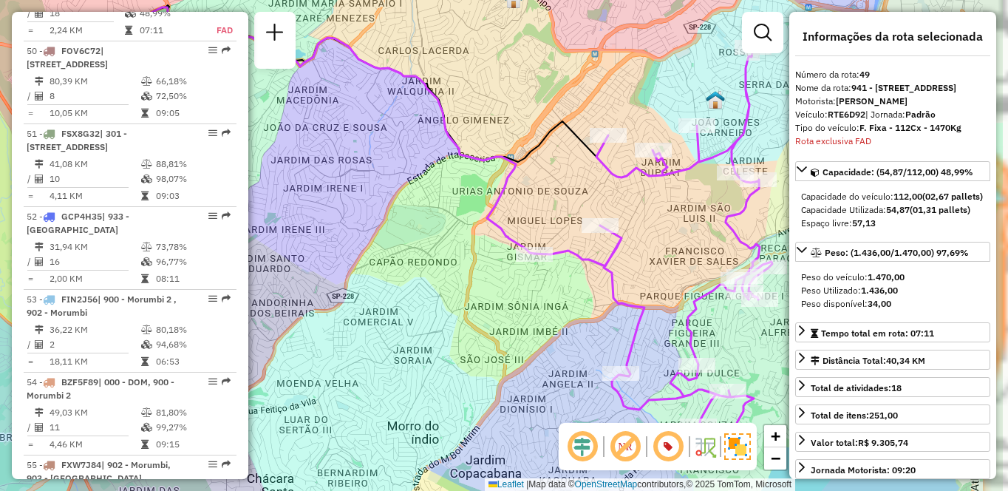
drag, startPoint x: 563, startPoint y: 331, endPoint x: 496, endPoint y: 317, distance: 68.7
click at [496, 317] on div "Janela de atendimento Grade de atendimento Capacidade Transportadoras Veículos …" at bounding box center [504, 245] width 1008 height 491
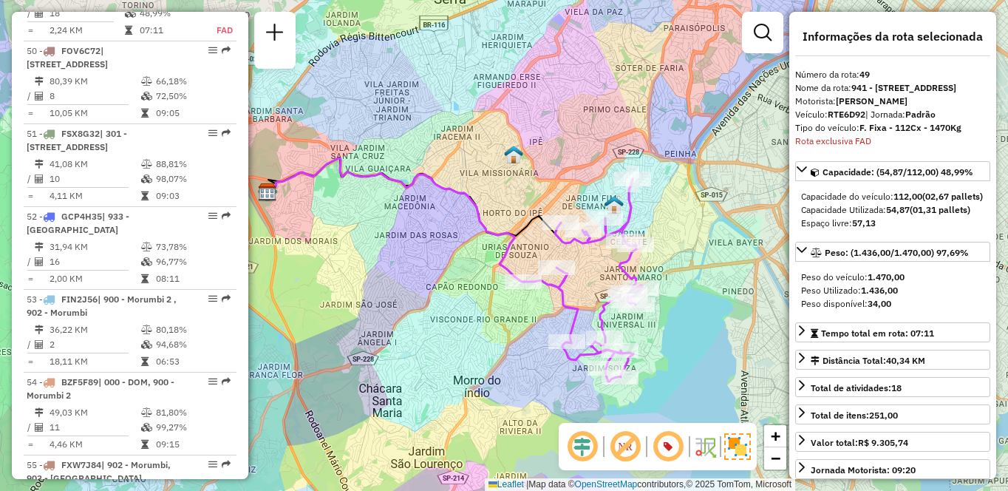
scroll to position [3956, 0]
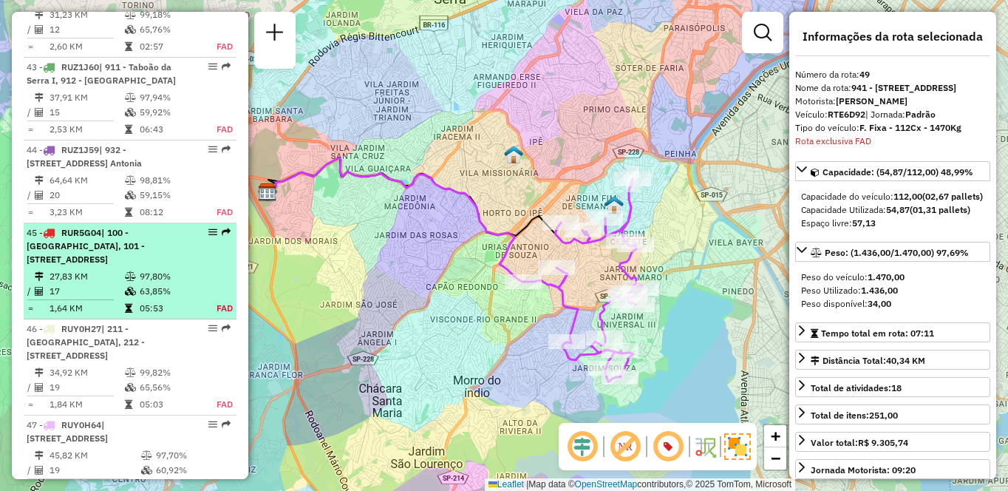
click at [100, 265] on span "| 100 - Santo Eduardo, 101 - Jardim Taima, 102 - Pirajussara, 103 - Vila Regina…" at bounding box center [86, 246] width 118 height 38
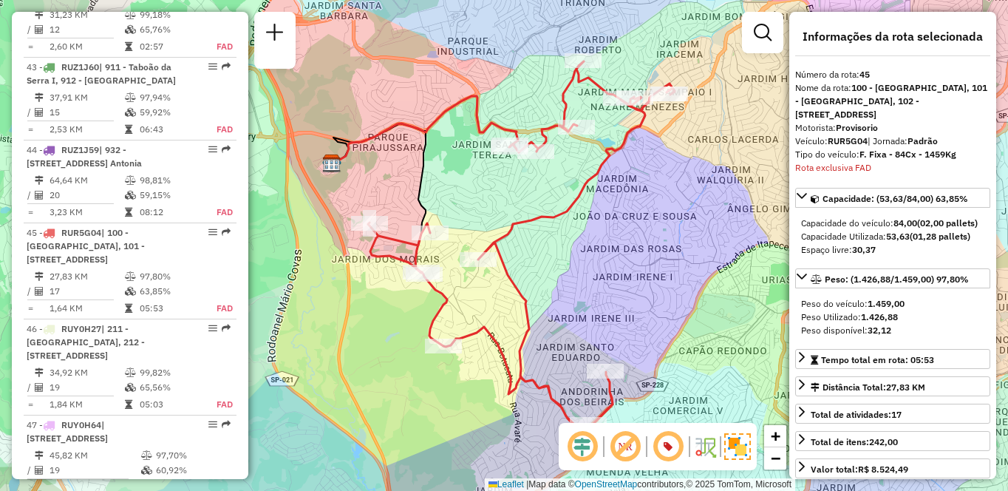
scroll to position [4181, 0]
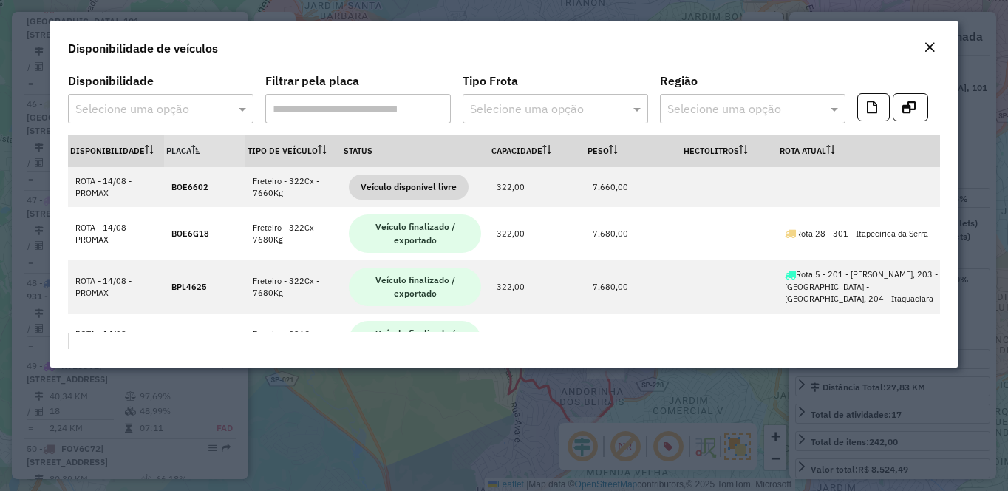
click at [927, 44] on em "Close" at bounding box center [930, 47] width 12 height 12
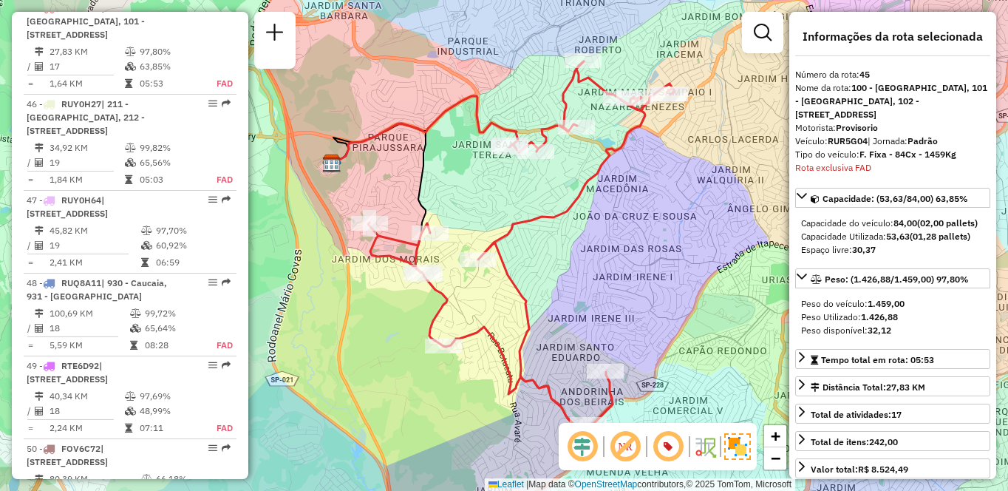
scroll to position [5649, 0]
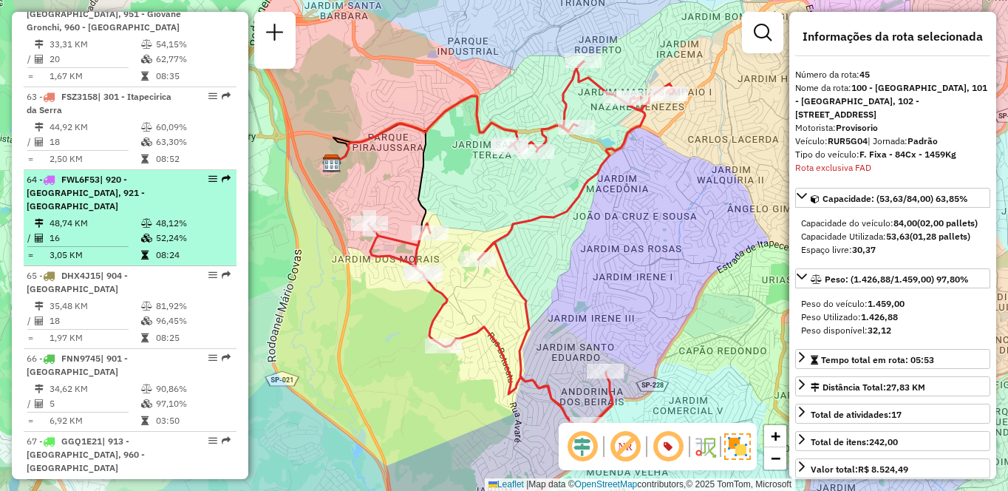
click at [108, 211] on span "| 920 - Parque Paulista, 921 - Embu das Artes" at bounding box center [86, 193] width 118 height 38
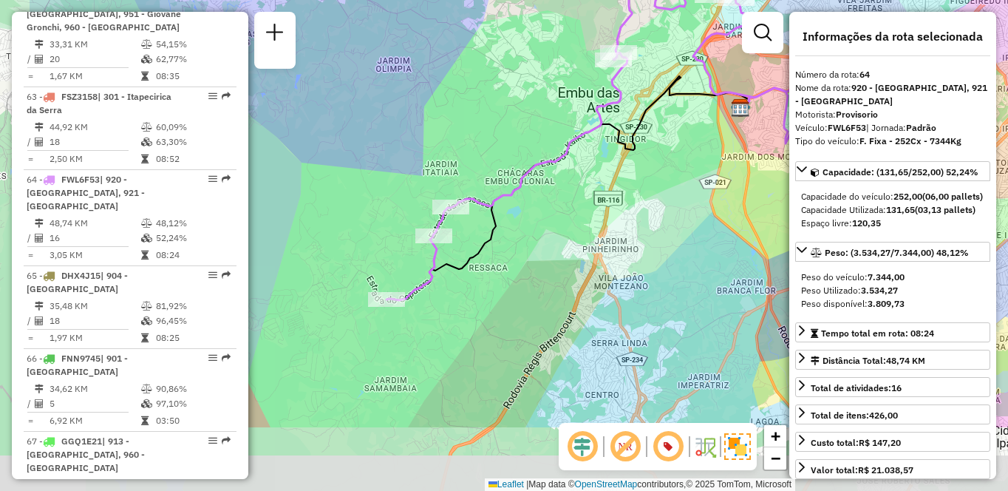
drag, startPoint x: 477, startPoint y: 307, endPoint x: 583, endPoint y: 242, distance: 124.1
click at [583, 242] on div "Janela de atendimento Grade de atendimento Capacidade Transportadoras Veículos …" at bounding box center [504, 245] width 1008 height 491
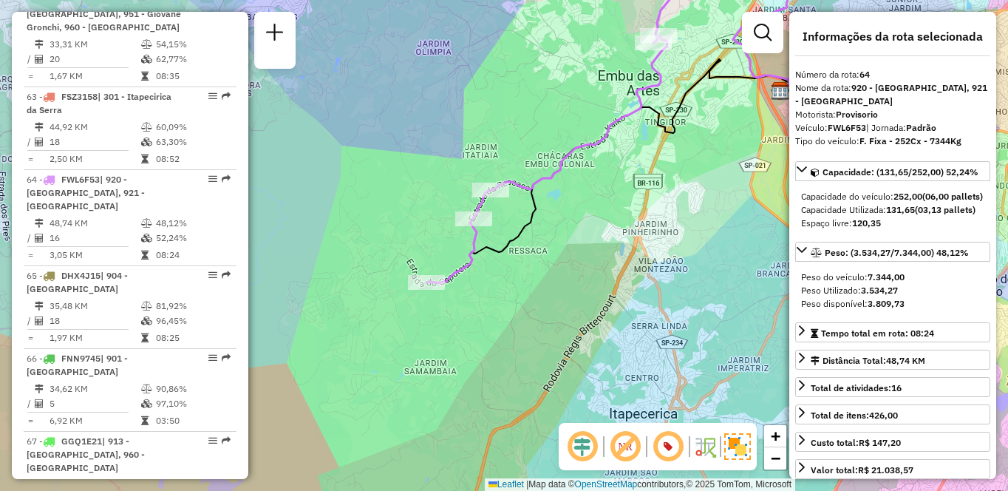
scroll to position [5304, 0]
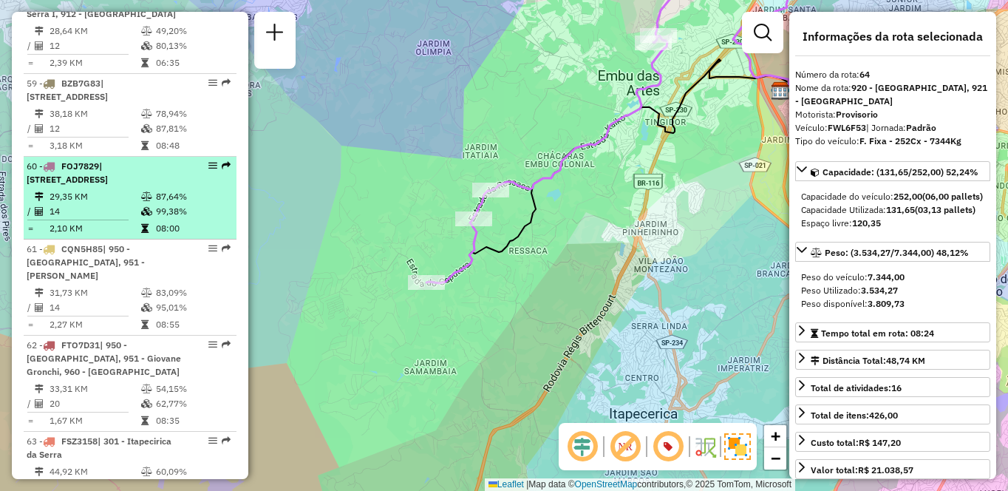
click at [89, 204] on td "29,35 KM" at bounding box center [95, 196] width 92 height 15
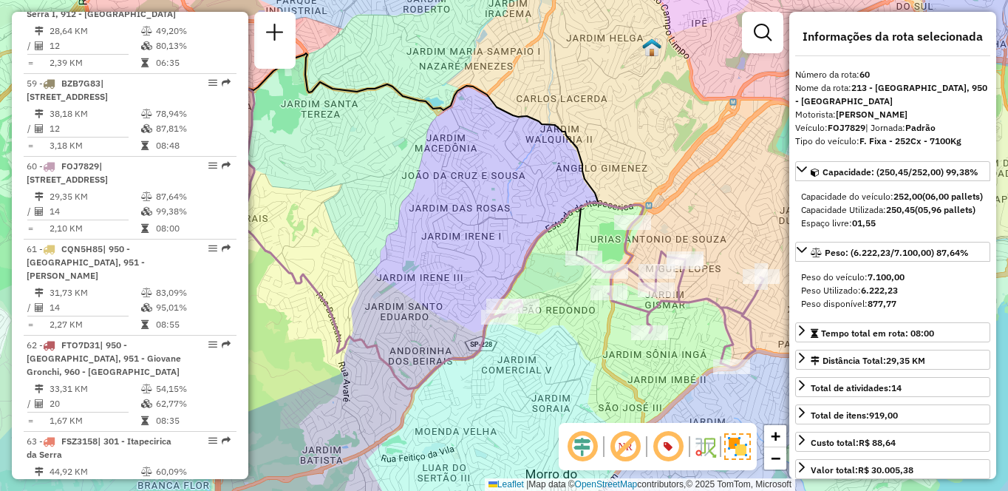
drag, startPoint x: 634, startPoint y: 351, endPoint x: 590, endPoint y: 321, distance: 52.7
click at [590, 325] on div "Janela de atendimento Grade de atendimento Capacidade Transportadoras Veículos …" at bounding box center [504, 245] width 1008 height 491
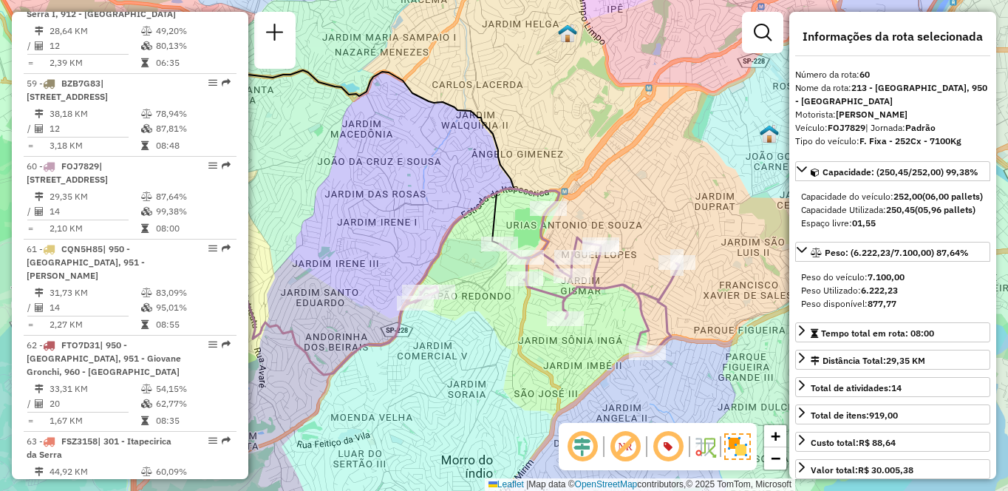
drag, startPoint x: 713, startPoint y: 341, endPoint x: 631, endPoint y: 329, distance: 83.0
click at [631, 329] on div "Janela de atendimento Grade de atendimento Capacidade Transportadoras Veículos …" at bounding box center [504, 245] width 1008 height 491
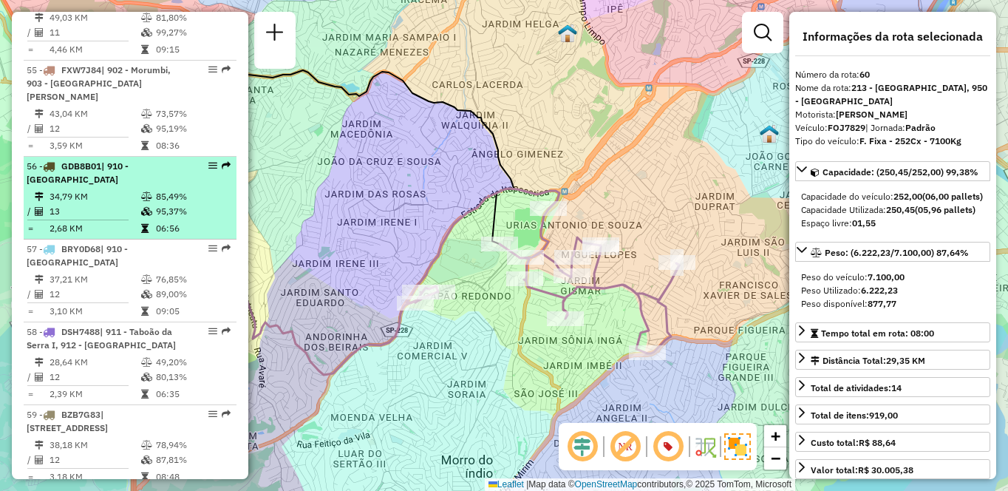
click at [92, 186] on div "56 - GDB8B01 | 910 - Parque Ipê" at bounding box center [105, 173] width 157 height 27
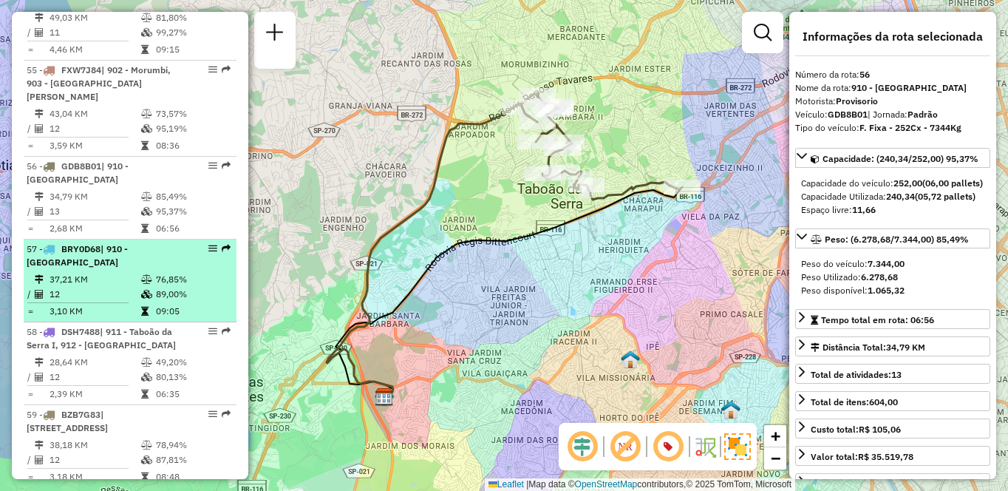
click at [120, 269] on div "57 - BRY0D68 | 910 - Parque Ipê" at bounding box center [105, 255] width 157 height 27
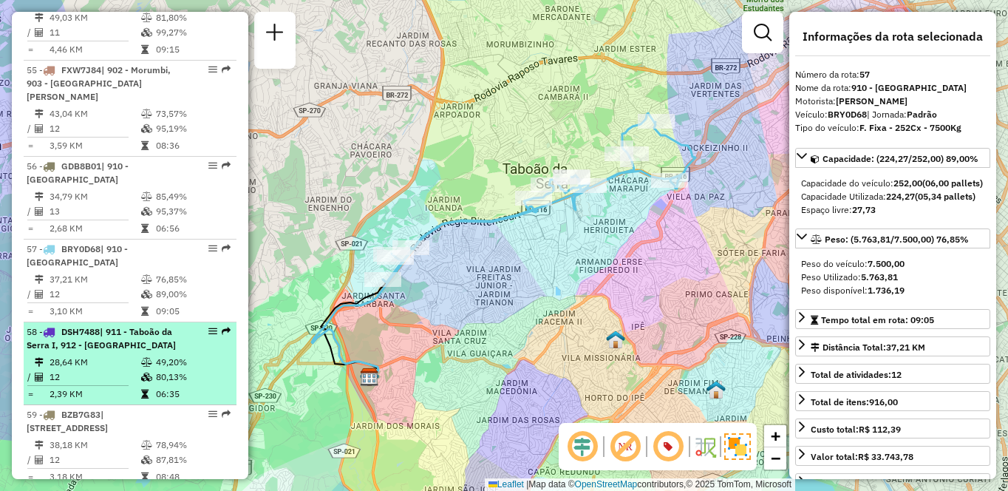
click at [77, 369] on td "28,64 KM" at bounding box center [95, 362] width 92 height 15
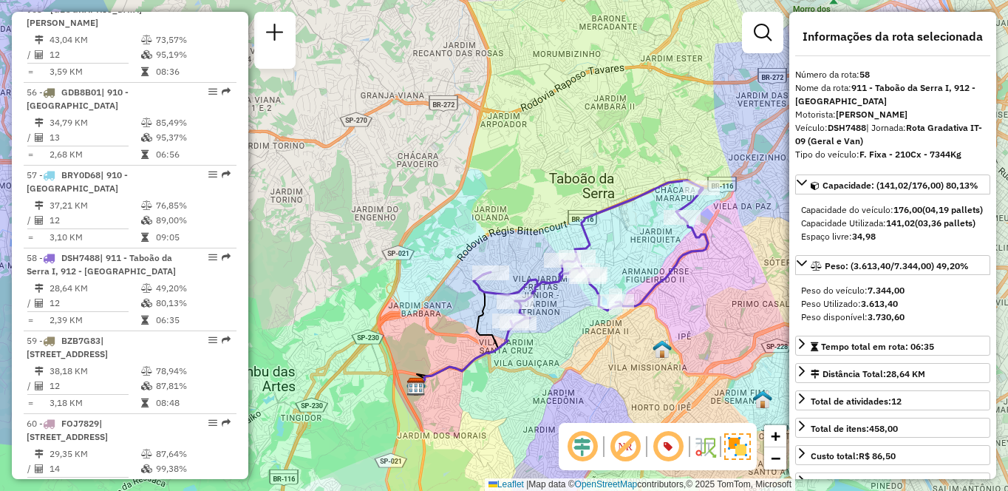
scroll to position [5897, 0]
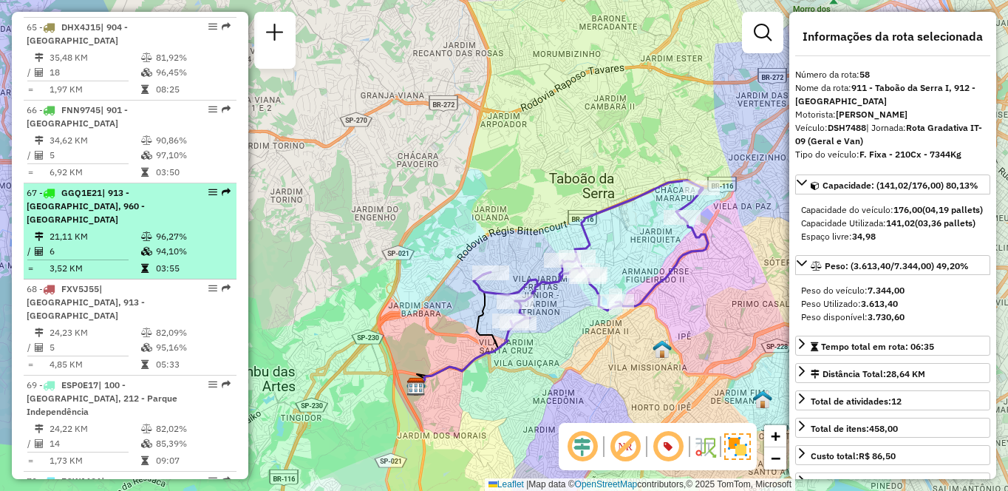
click at [127, 244] on td "21,11 KM" at bounding box center [95, 236] width 92 height 15
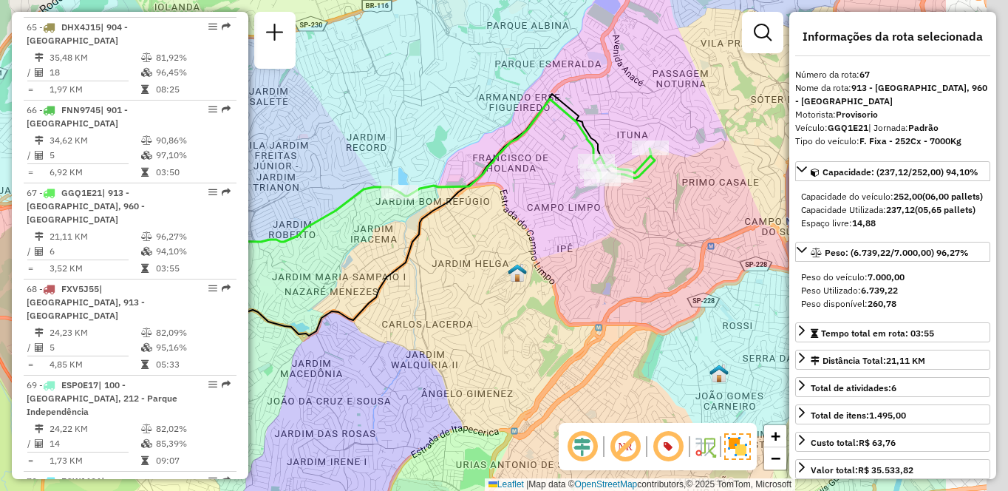
drag, startPoint x: 732, startPoint y: 281, endPoint x: 563, endPoint y: 258, distance: 170.8
click at [563, 258] on div "Janela de atendimento Grade de atendimento Capacidade Transportadoras Veículos …" at bounding box center [504, 245] width 1008 height 491
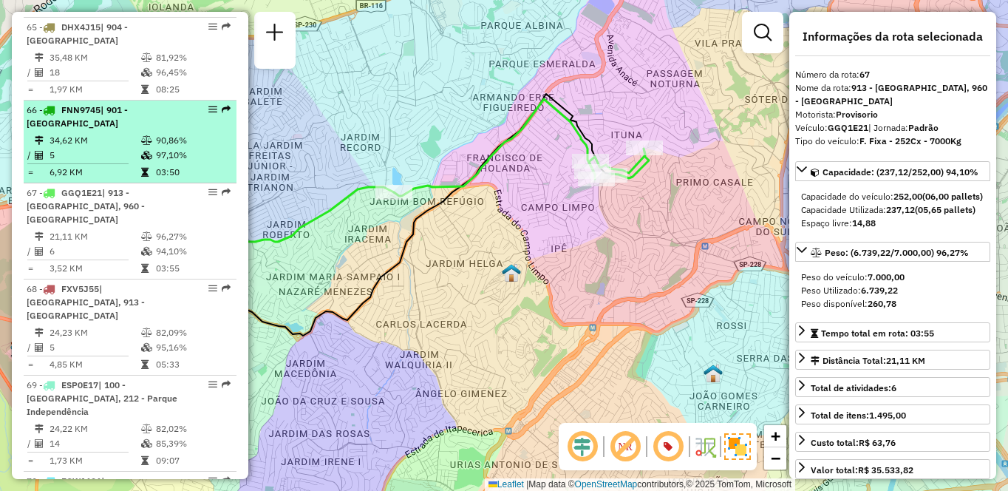
click at [141, 145] on icon at bounding box center [146, 140] width 11 height 9
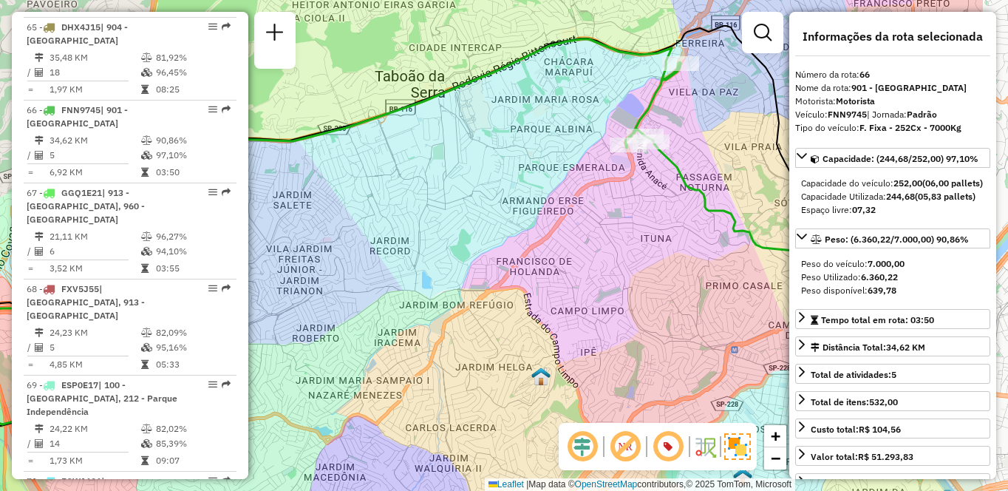
drag, startPoint x: 653, startPoint y: 269, endPoint x: 524, endPoint y: 264, distance: 129.4
click at [524, 264] on div "Janela de atendimento Grade de atendimento Capacidade Transportadoras Veículos …" at bounding box center [504, 245] width 1008 height 491
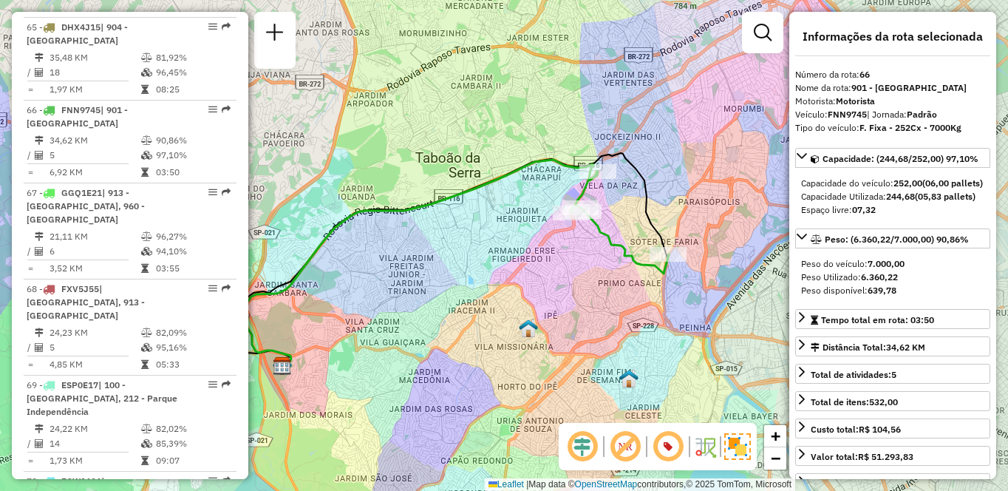
drag, startPoint x: 708, startPoint y: 282, endPoint x: 610, endPoint y: 288, distance: 97.8
click at [610, 288] on div "Janela de atendimento Grade de atendimento Capacidade Transportadoras Veículos …" at bounding box center [504, 245] width 1008 height 491
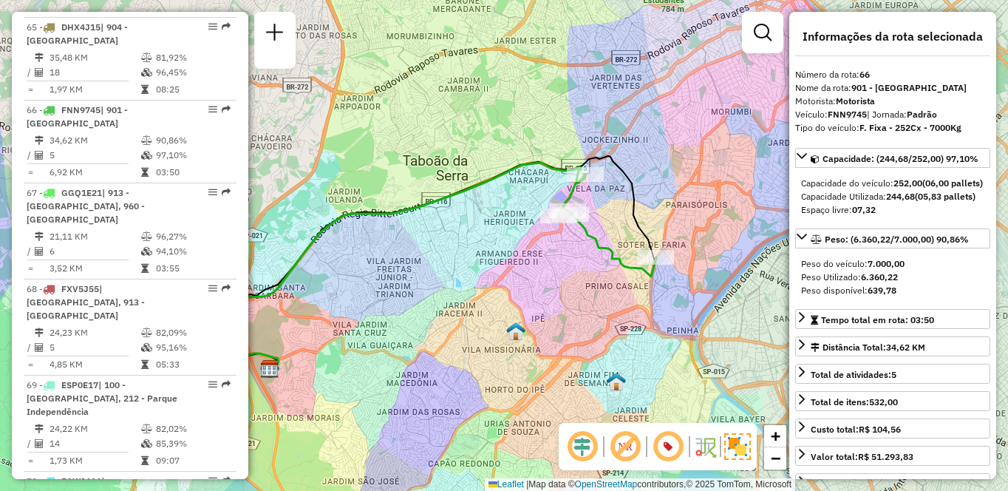
scroll to position [2784, 0]
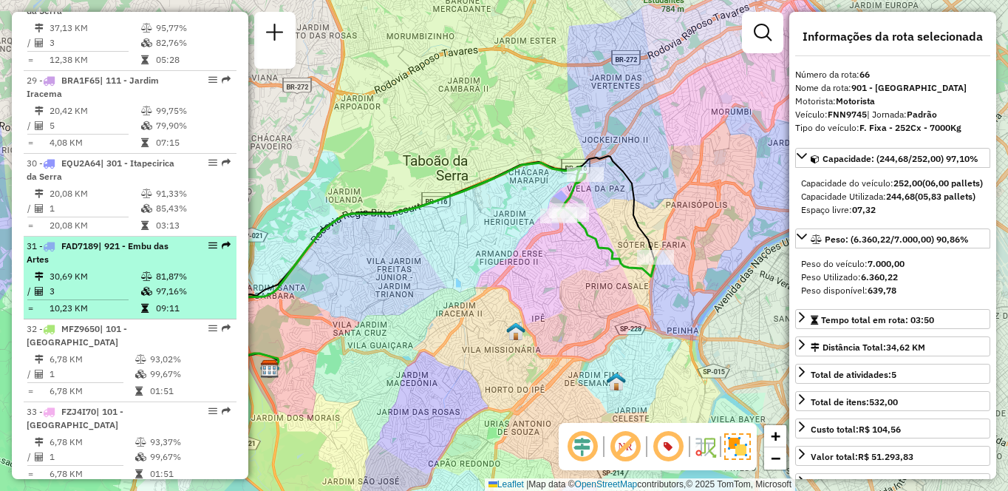
click at [132, 270] on td "30,69 KM" at bounding box center [95, 276] width 92 height 15
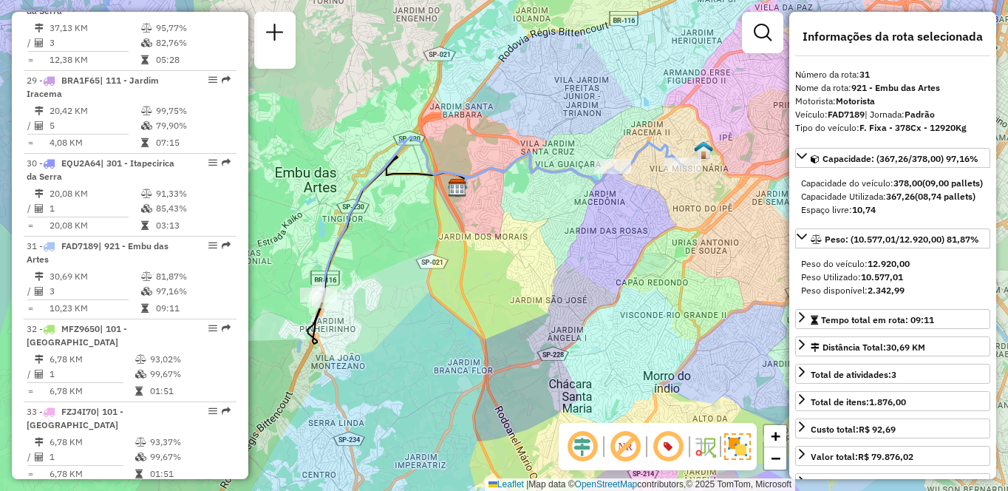
scroll to position [4725, 0]
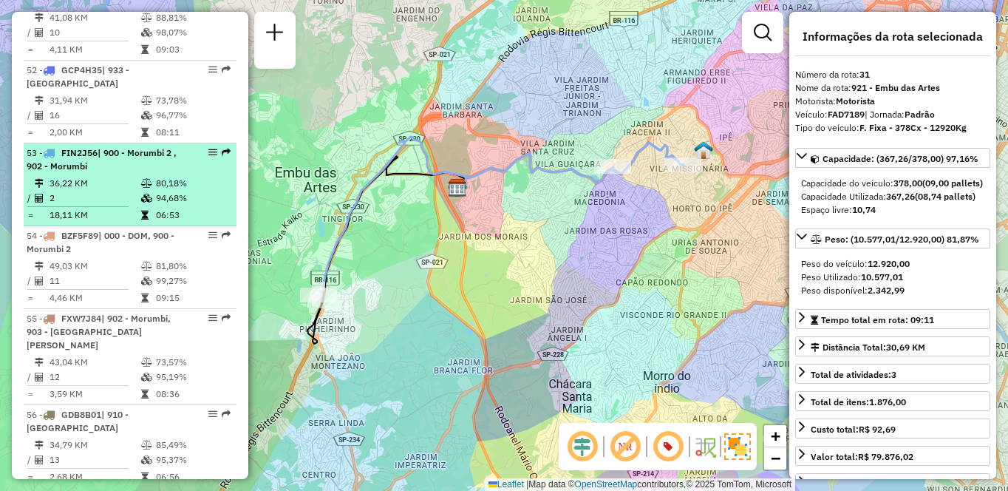
click at [108, 205] on td "2" at bounding box center [95, 198] width 92 height 15
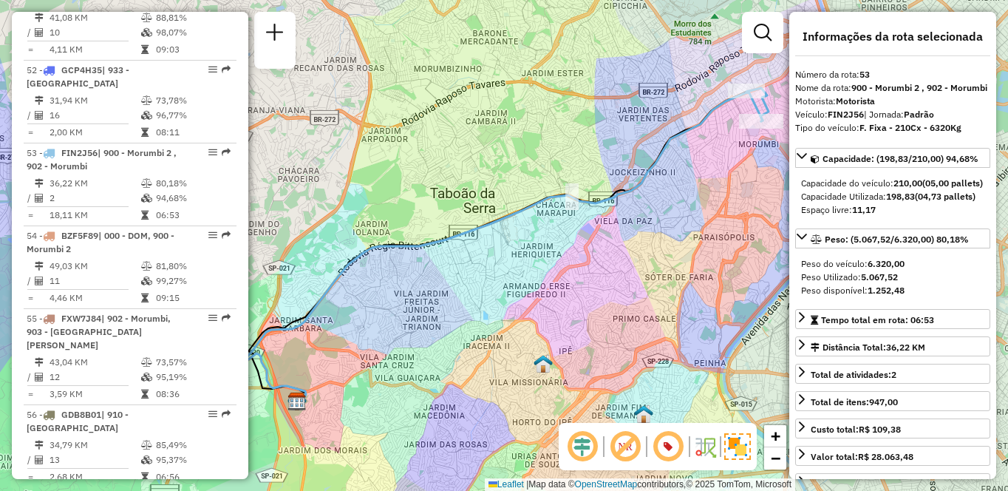
scroll to position [6159, 0]
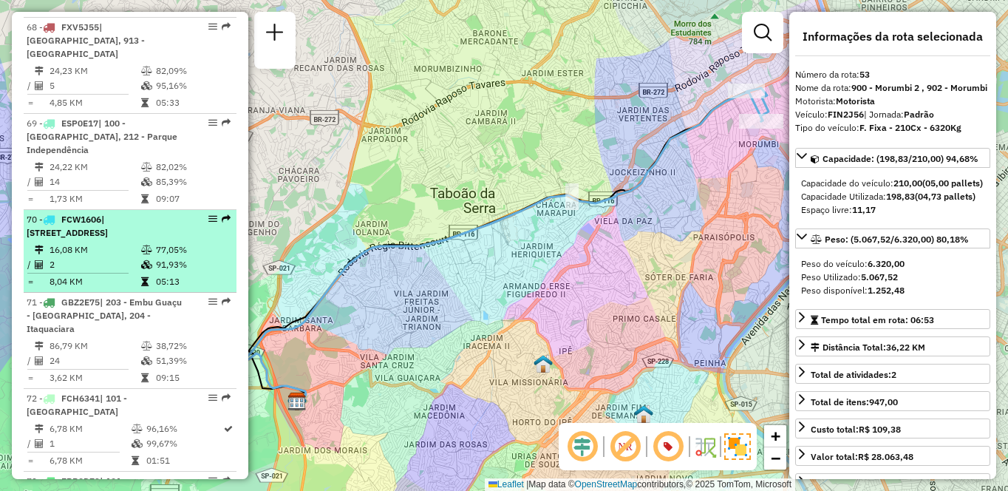
click at [121, 257] on td "16,08 KM" at bounding box center [95, 249] width 92 height 15
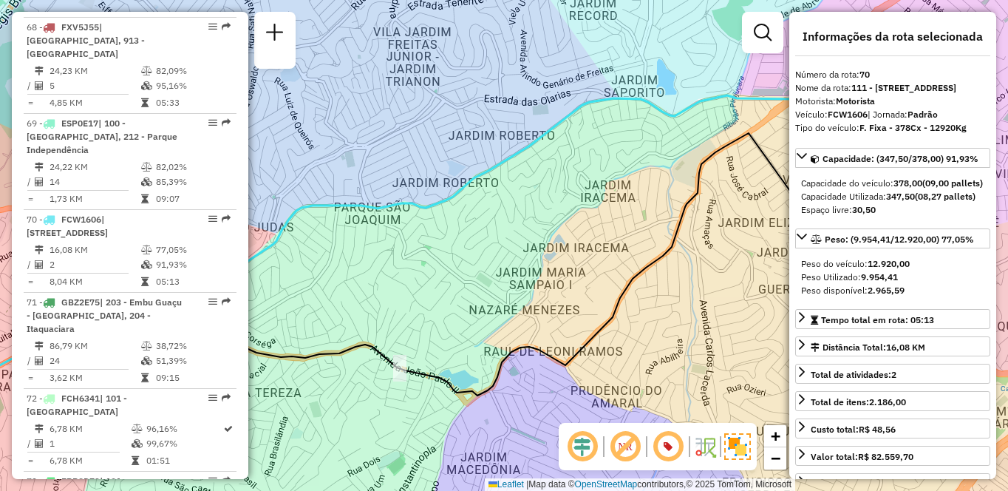
drag, startPoint x: 642, startPoint y: 327, endPoint x: 554, endPoint y: 341, distance: 89.1
click at [554, 341] on div "Janela de atendimento Grade de atendimento Capacidade Transportadoras Veículos …" at bounding box center [504, 245] width 1008 height 491
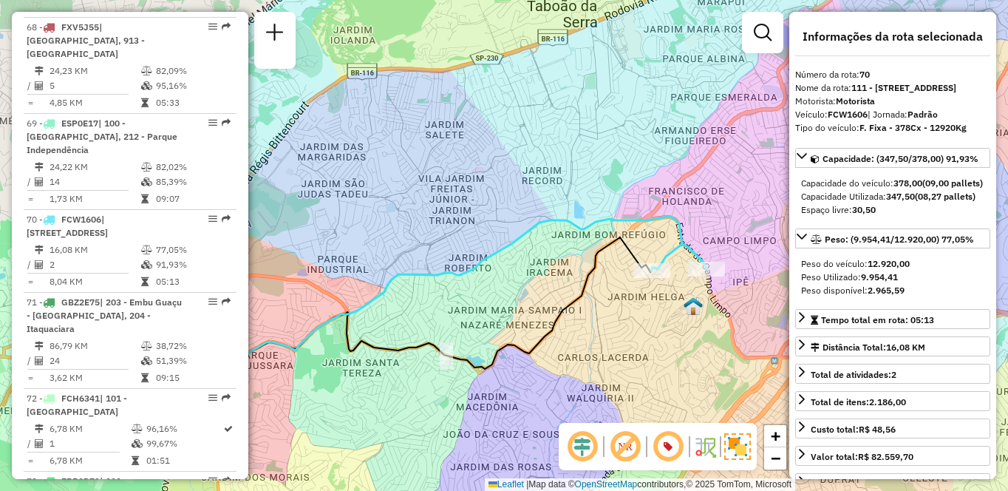
scroll to position [2784, 0]
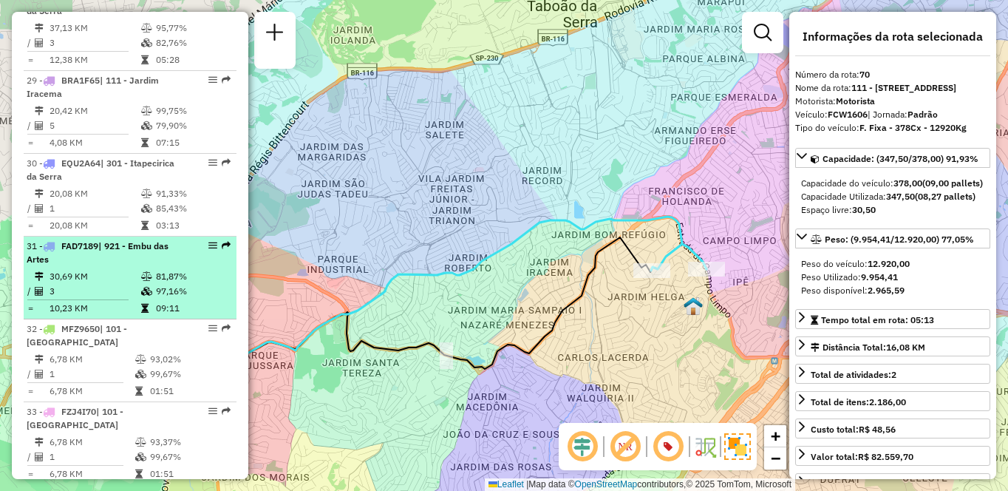
click at [72, 273] on td "30,69 KM" at bounding box center [95, 276] width 92 height 15
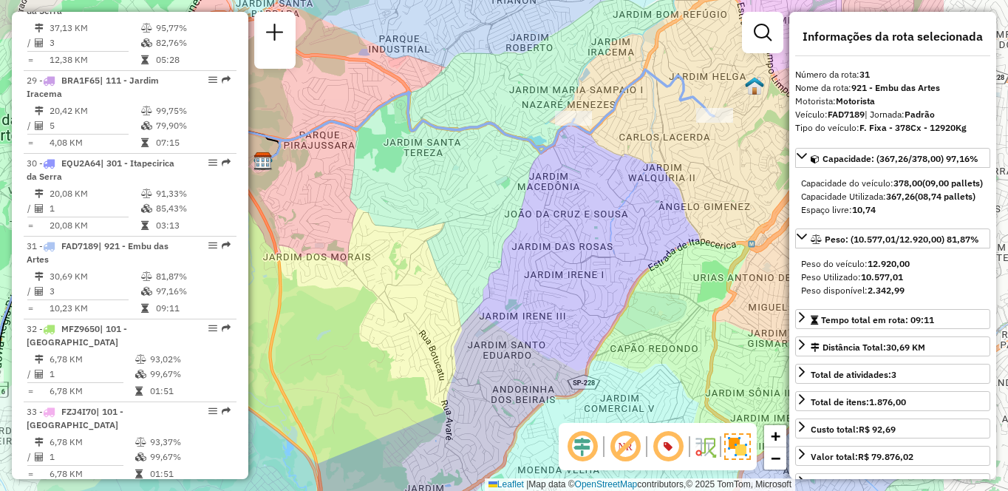
drag, startPoint x: 613, startPoint y: 299, endPoint x: 445, endPoint y: 319, distance: 169.8
click at [445, 319] on div "Janela de atendimento Grade de atendimento Capacidade Transportadoras Veículos …" at bounding box center [504, 245] width 1008 height 491
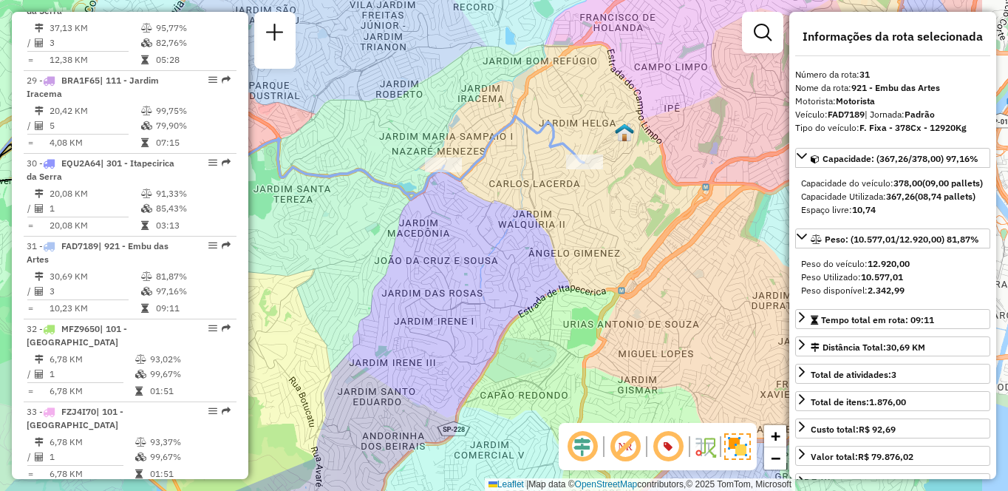
drag, startPoint x: 641, startPoint y: 262, endPoint x: 567, endPoint y: 313, distance: 89.8
click at [567, 313] on div "Janela de atendimento Grade de atendimento Capacidade Transportadoras Veículos …" at bounding box center [504, 245] width 1008 height 491
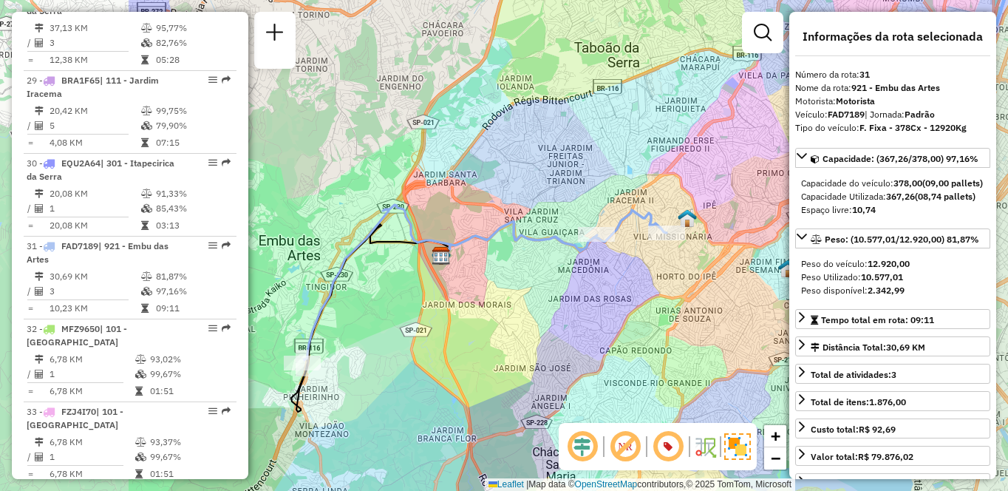
drag, startPoint x: 350, startPoint y: 327, endPoint x: 583, endPoint y: 306, distance: 233.7
click at [583, 306] on div "Janela de atendimento Grade de atendimento Capacidade Transportadoras Veículos …" at bounding box center [504, 245] width 1008 height 491
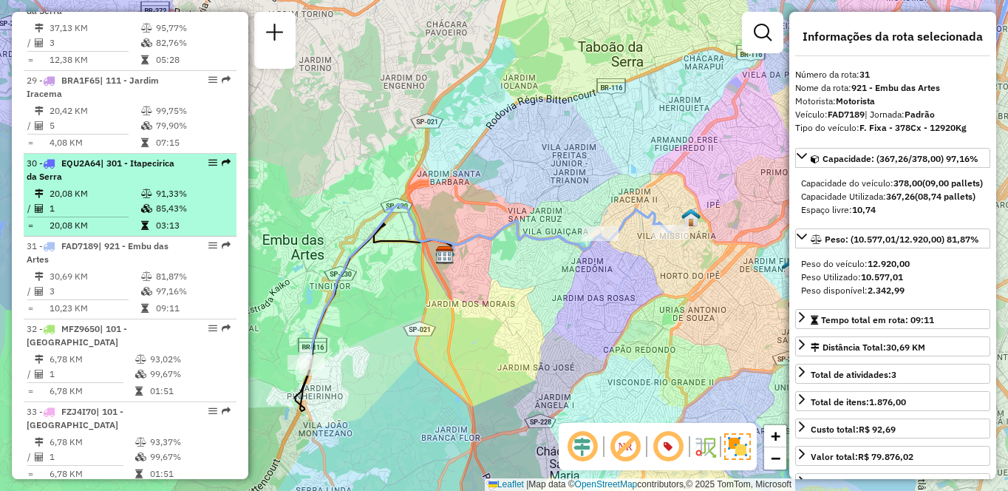
click at [151, 180] on div "30 - EQU2A64 | 301 - Itapecirica da Serra" at bounding box center [105, 170] width 157 height 27
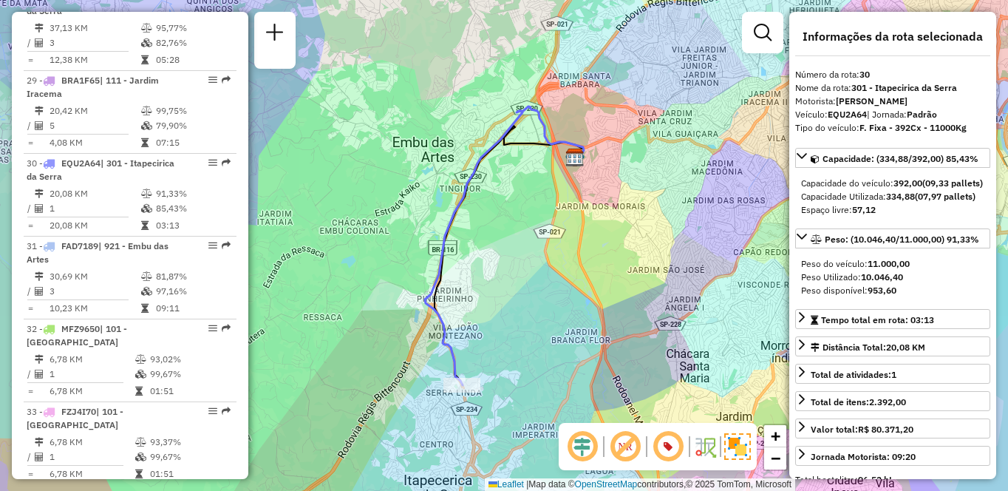
scroll to position [6159, 0]
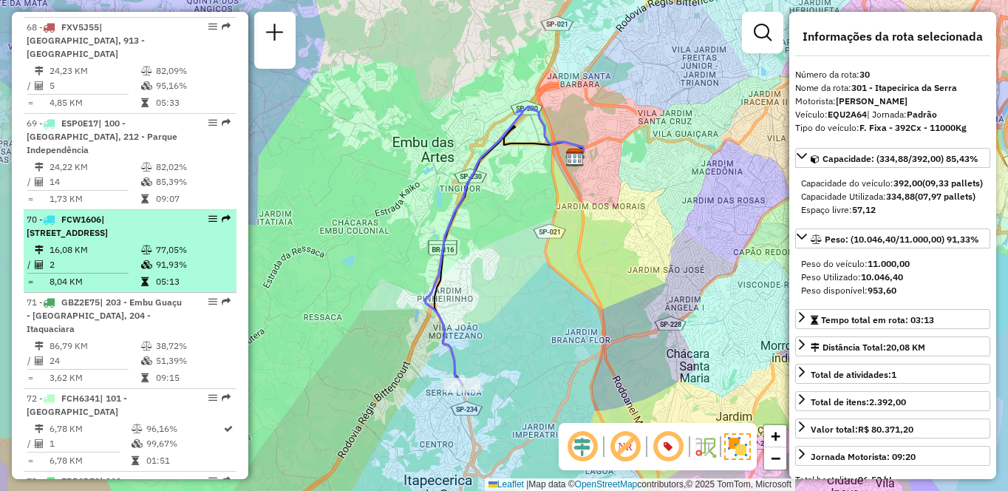
click at [71, 257] on td "16,08 KM" at bounding box center [95, 249] width 92 height 15
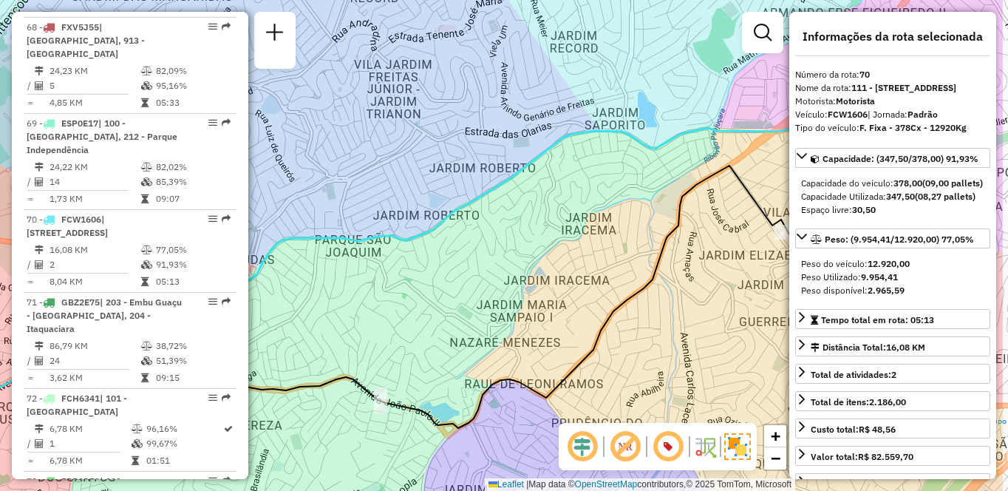
drag, startPoint x: 619, startPoint y: 222, endPoint x: 590, endPoint y: 234, distance: 31.2
click at [590, 234] on div "Janela de atendimento Grade de atendimento Capacidade Transportadoras Veículos …" at bounding box center [504, 245] width 1008 height 491
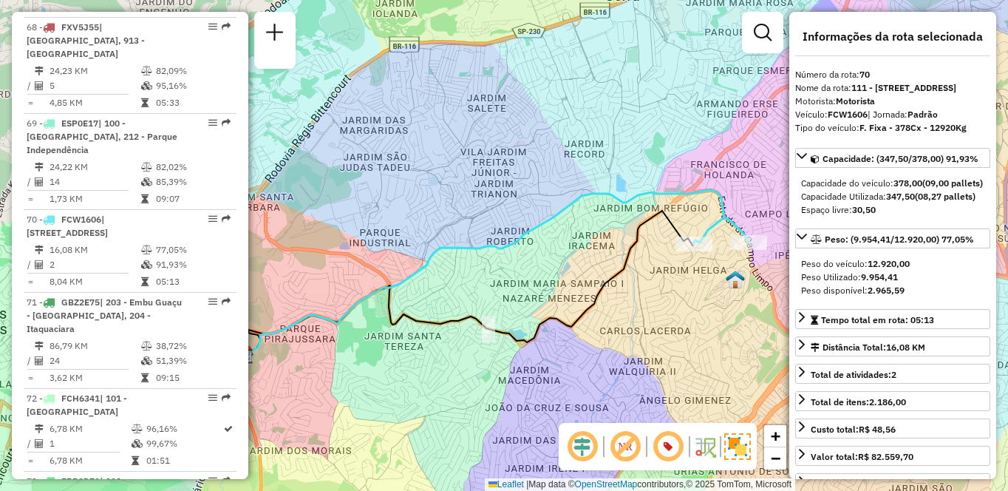
scroll to position [4642, 0]
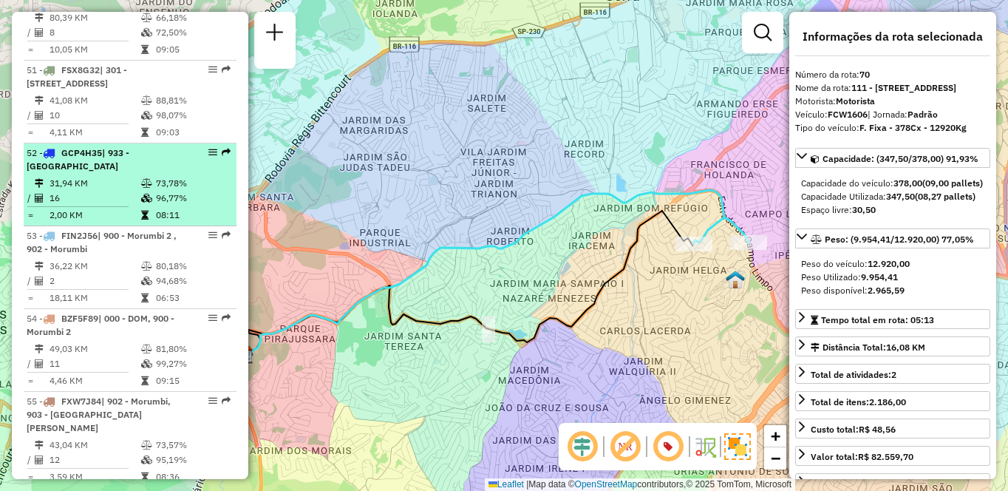
click at [128, 173] on div "52 - GCP4H35 | 933 - Vila Santo Antonia" at bounding box center [105, 159] width 157 height 27
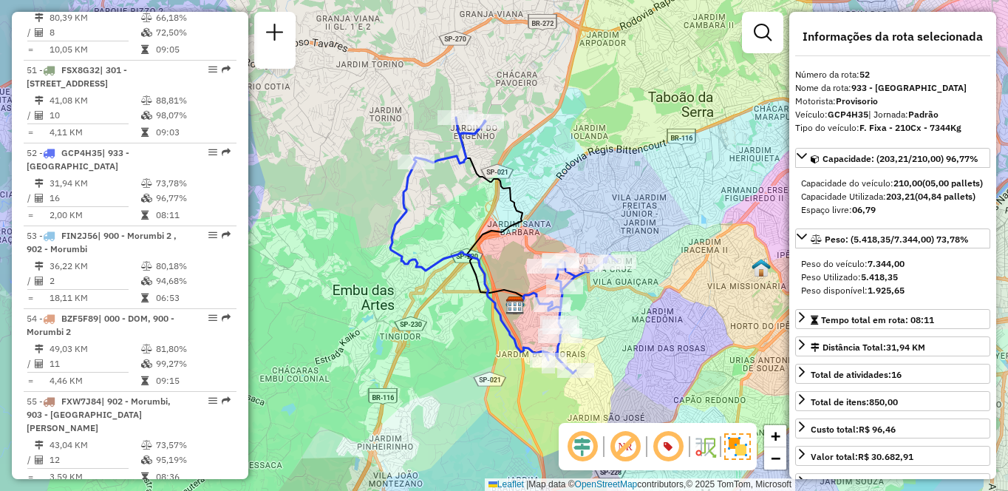
scroll to position [6159, 0]
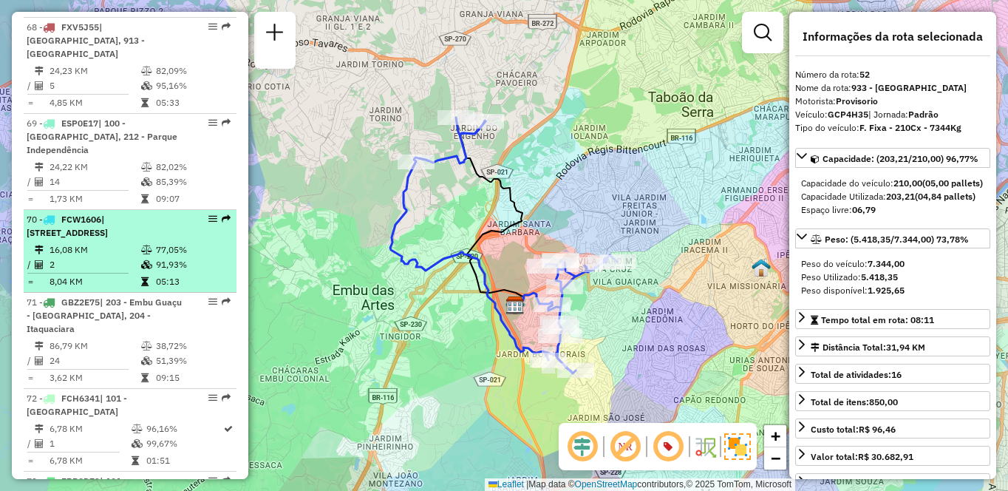
click at [129, 274] on td at bounding box center [84, 273] width 114 height 2
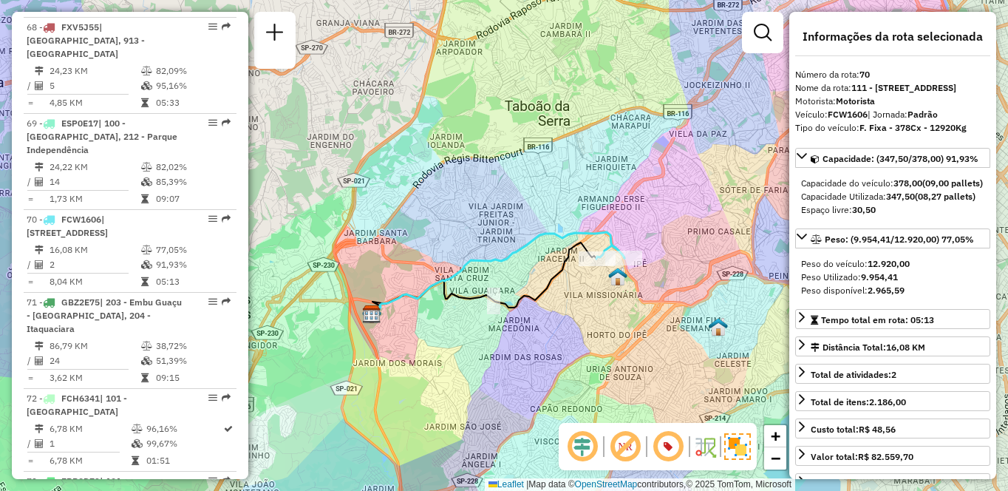
scroll to position [2784, 0]
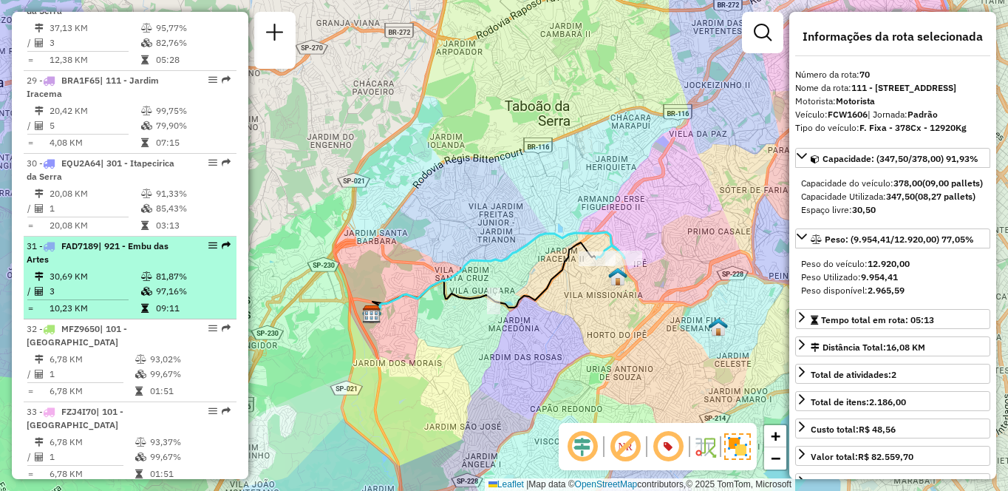
click at [93, 276] on td "30,69 KM" at bounding box center [95, 276] width 92 height 15
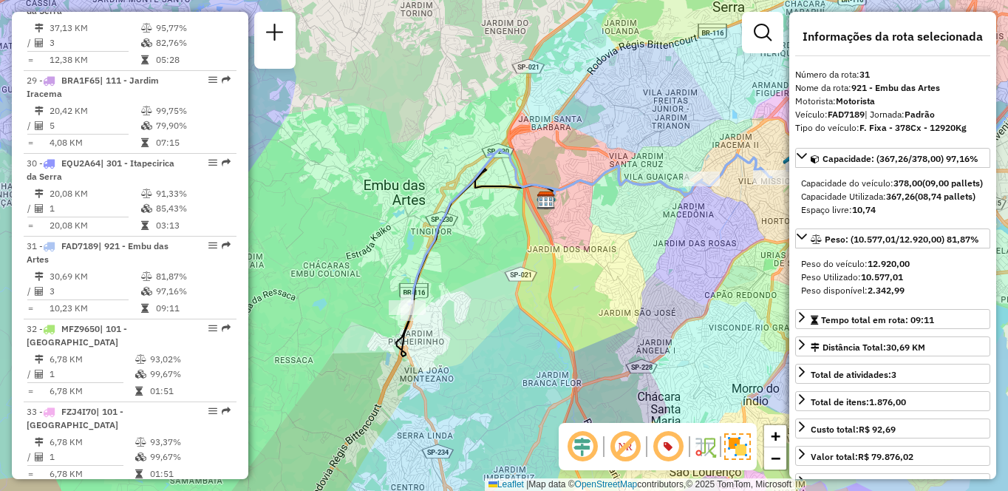
scroll to position [4725, 0]
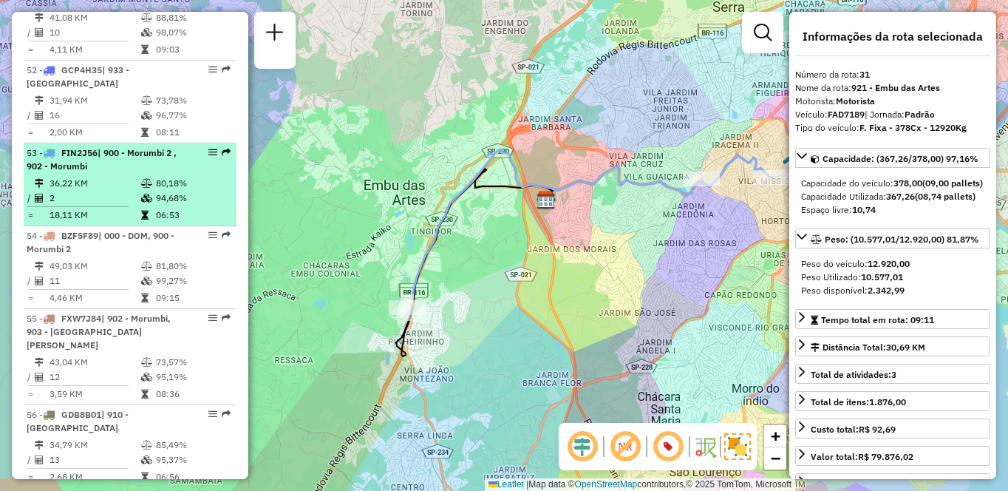
click at [133, 205] on td "2" at bounding box center [95, 198] width 92 height 15
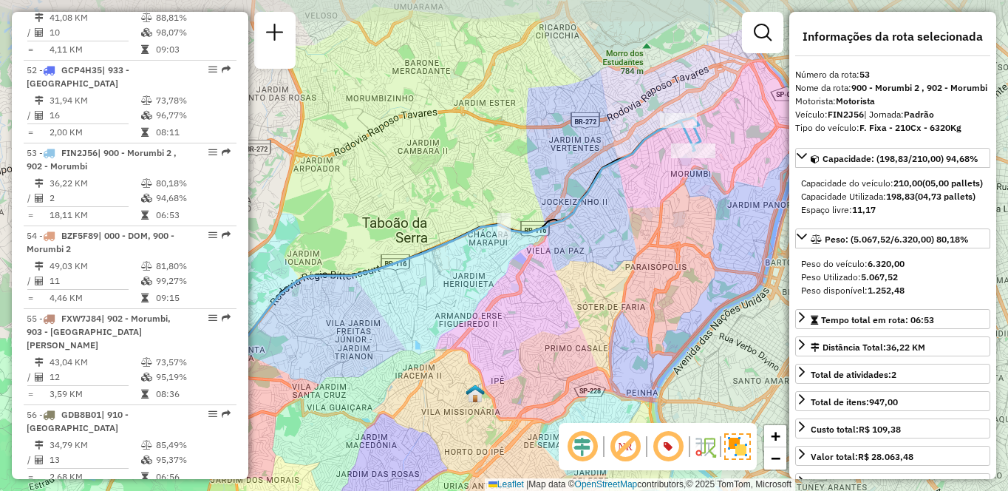
drag, startPoint x: 688, startPoint y: 223, endPoint x: 636, endPoint y: 247, distance: 56.9
click at [636, 247] on div "Janela de atendimento Grade de atendimento Capacidade Transportadoras Veículos …" at bounding box center [504, 245] width 1008 height 491
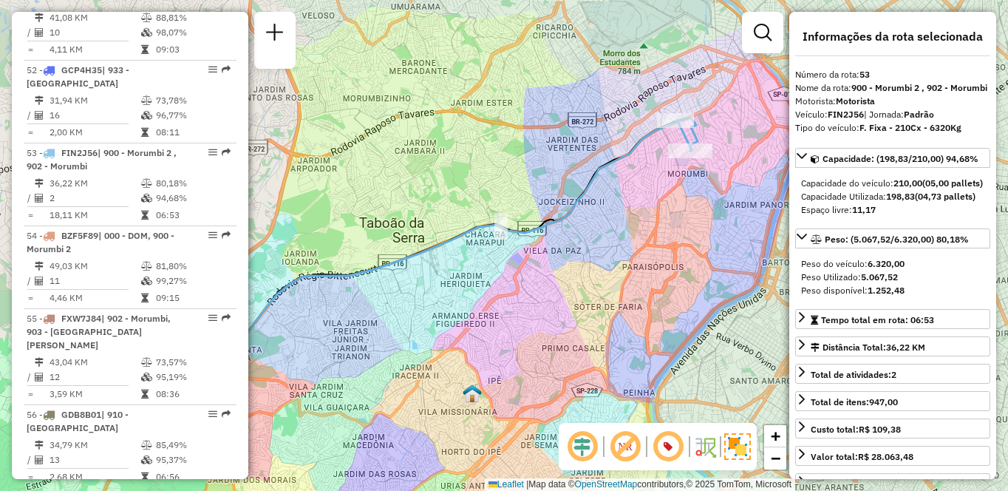
scroll to position [5814, 0]
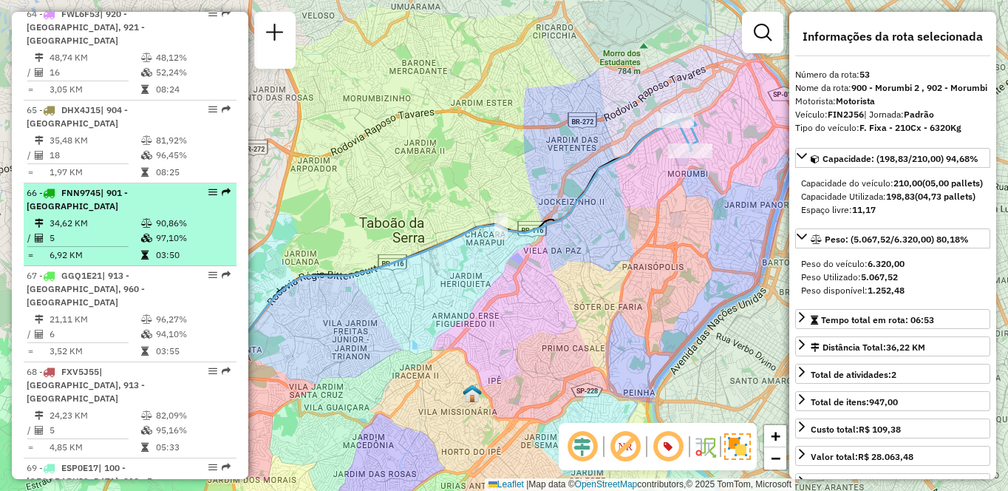
click at [73, 245] on td "5" at bounding box center [95, 238] width 92 height 15
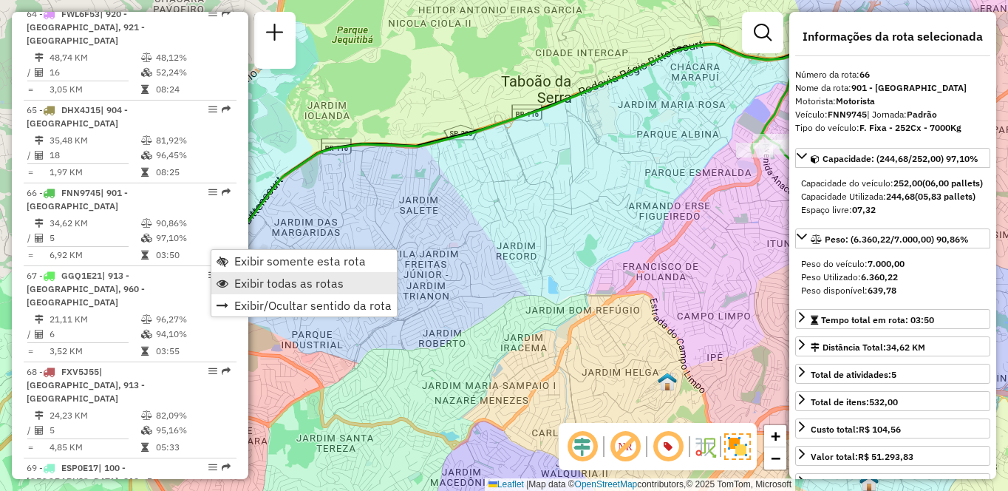
click at [240, 287] on span "Exibir todas as rotas" at bounding box center [288, 283] width 109 height 12
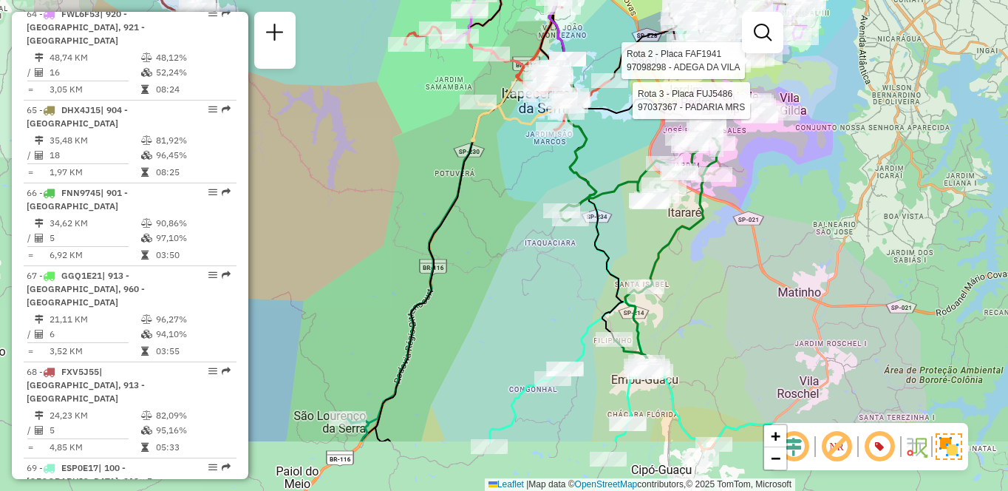
drag, startPoint x: 470, startPoint y: 257, endPoint x: 558, endPoint y: 137, distance: 148.5
click at [558, 137] on div "Rota 58 - Placa DSH7488 97051959 - 58.616.454 RENAN DE ARAUJO SILVA Rota 4 - Pl…" at bounding box center [504, 245] width 1008 height 491
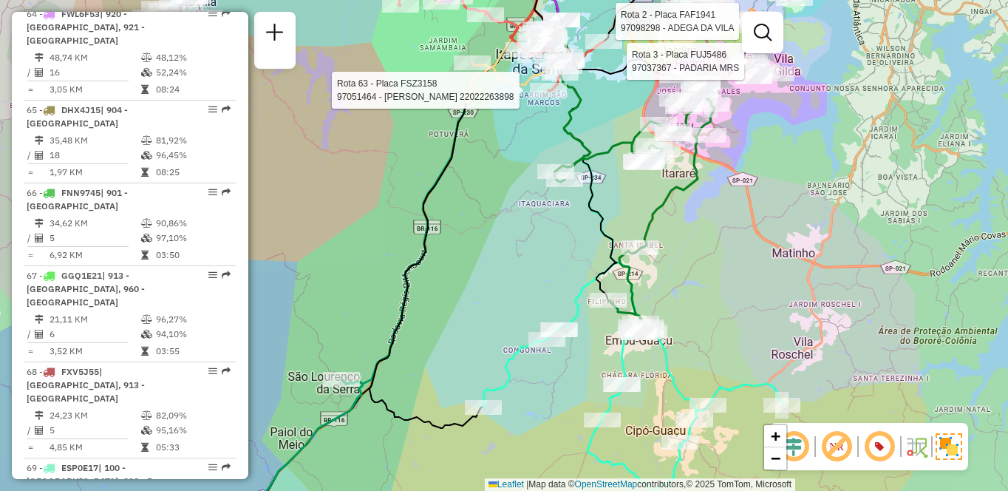
drag, startPoint x: 745, startPoint y: 386, endPoint x: 725, endPoint y: 290, distance: 97.4
click at [725, 290] on div "Rota 58 - Placa DSH7488 97051959 - 58.616.454 RENAN DE ARAUJO SILVA Rota 4 - Pl…" at bounding box center [504, 245] width 1008 height 491
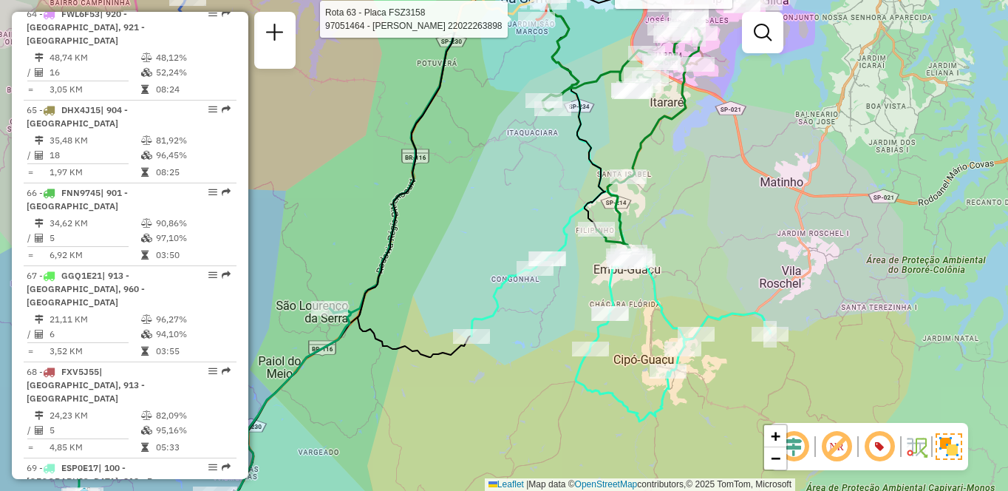
click at [725, 282] on div "Rota 58 - Placa DSH7488 97051959 - 58.616.454 RENAN DE ARAUJO SILVA Rota 4 - Pl…" at bounding box center [504, 245] width 1008 height 491
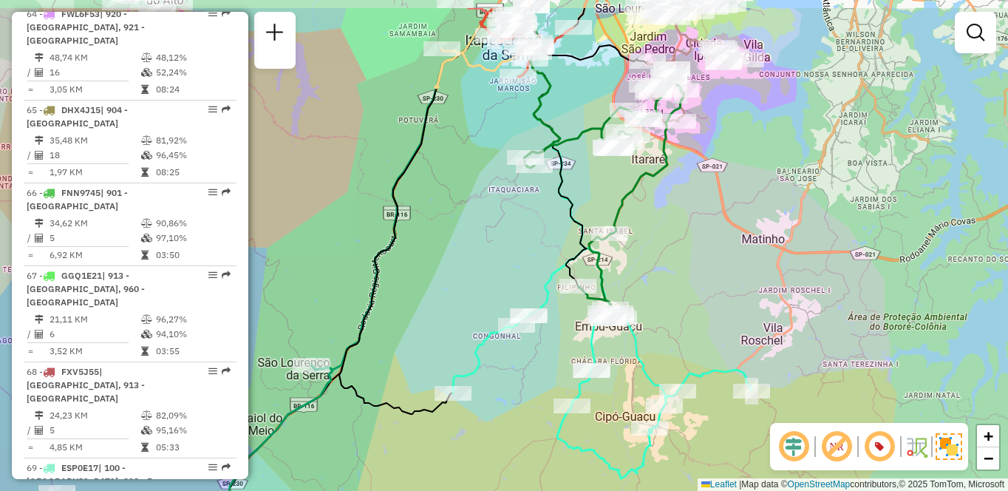
drag, startPoint x: 666, startPoint y: 161, endPoint x: 641, endPoint y: 241, distance: 83.5
click at [641, 241] on div "Janela de atendimento Grade de atendimento Capacidade Transportadoras Veículos …" at bounding box center [504, 245] width 1008 height 491
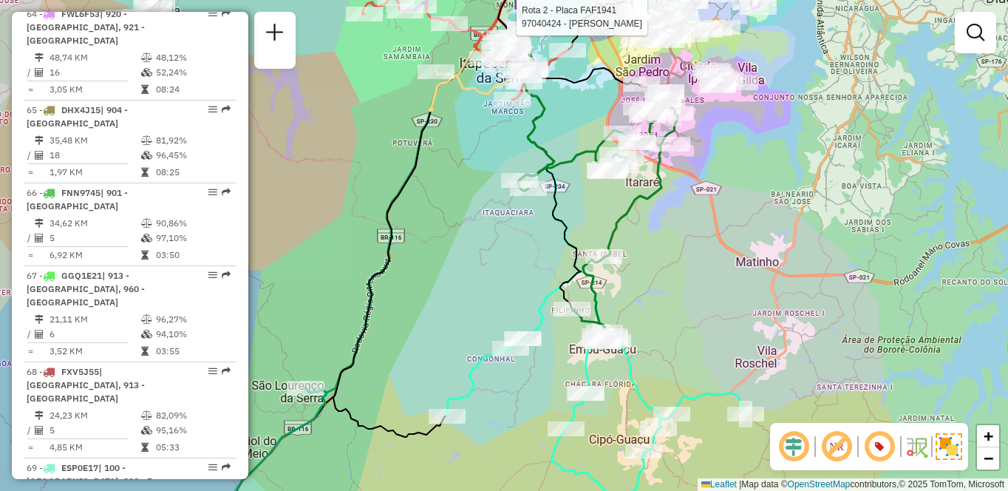
scroll to position [2784, 0]
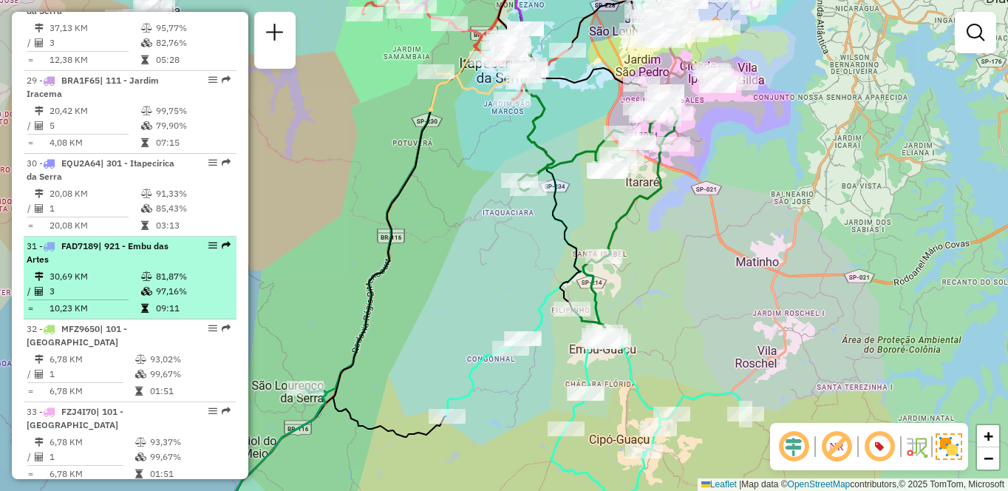
click at [104, 285] on td "3" at bounding box center [95, 291] width 92 height 15
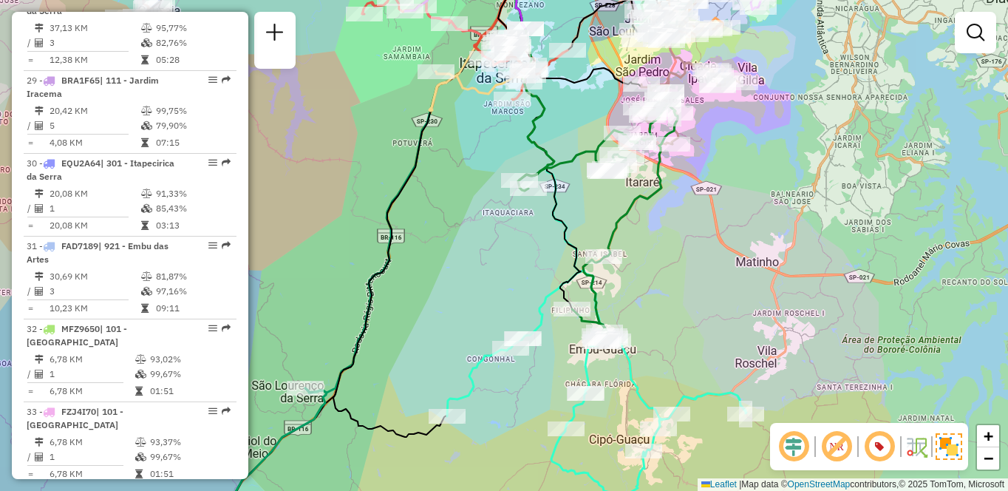
select select "**********"
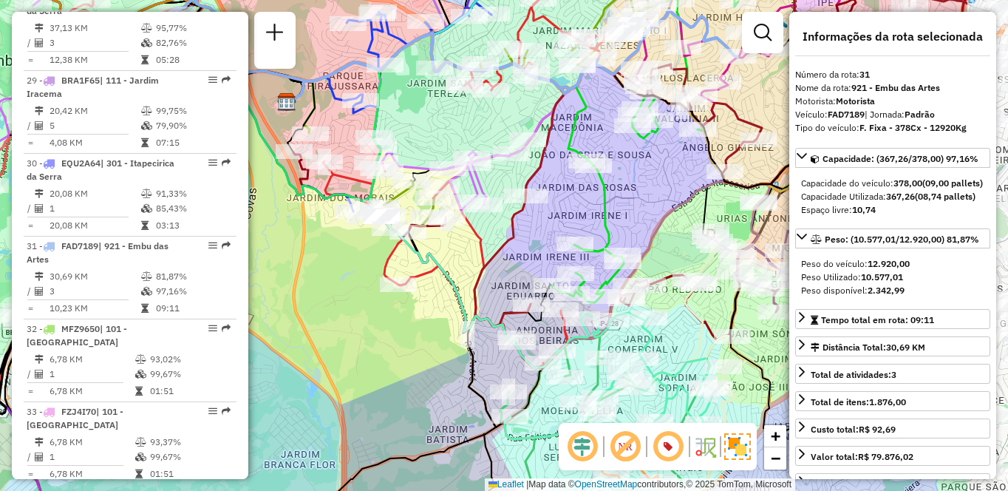
drag, startPoint x: 516, startPoint y: 335, endPoint x: 457, endPoint y: 321, distance: 60.0
click at [459, 321] on icon at bounding box center [401, 202] width 228 height 281
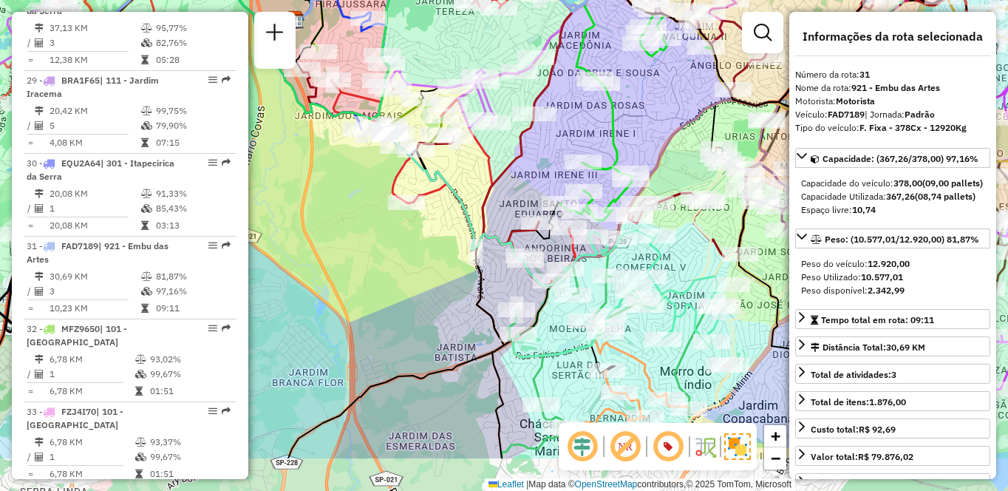
drag, startPoint x: 345, startPoint y: 383, endPoint x: 353, endPoint y: 256, distance: 126.6
click at [353, 256] on div "Janela de atendimento Grade de atendimento Capacidade Transportadoras Veículos …" at bounding box center [504, 245] width 1008 height 491
